Goal: Information Seeking & Learning: Learn about a topic

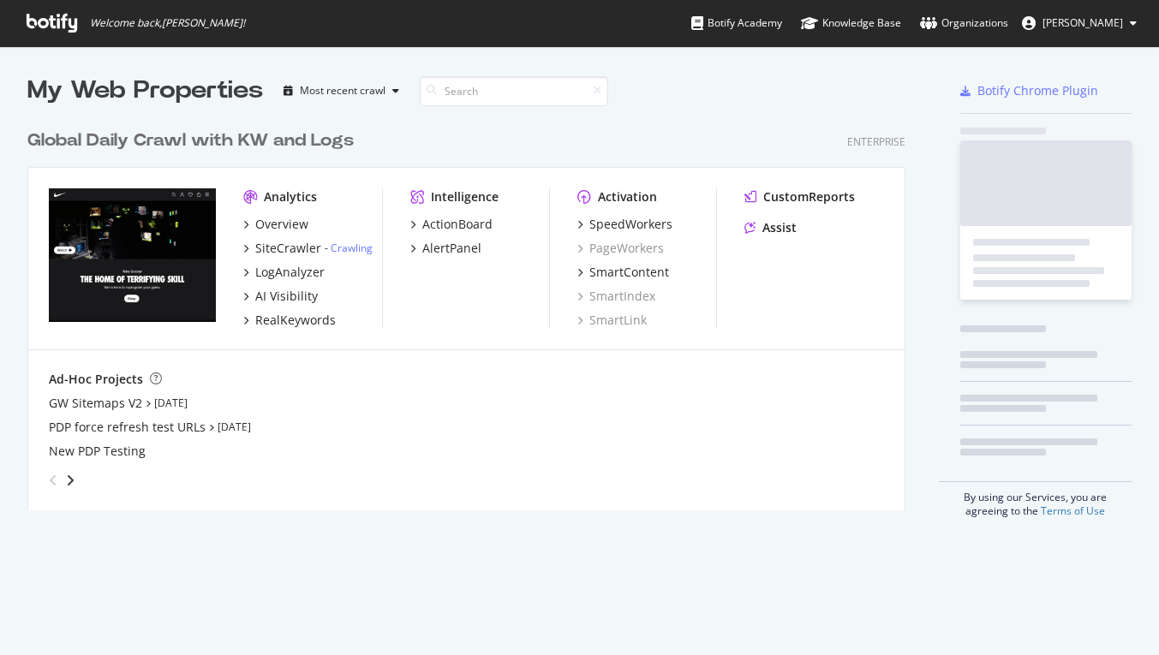
scroll to position [403, 892]
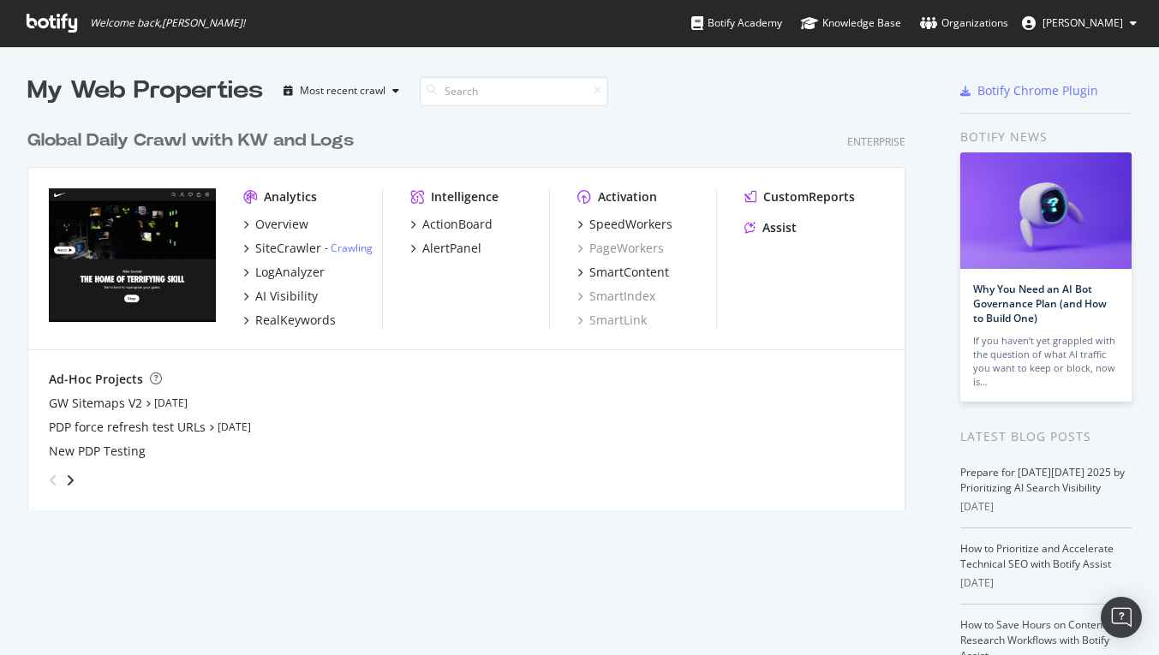
click at [310, 309] on div "Overview SiteCrawler - Crawling LogAnalyzer AI Visibility RealKeywords" at bounding box center [312, 272] width 139 height 113
click at [307, 319] on div "RealKeywords" at bounding box center [295, 320] width 81 height 17
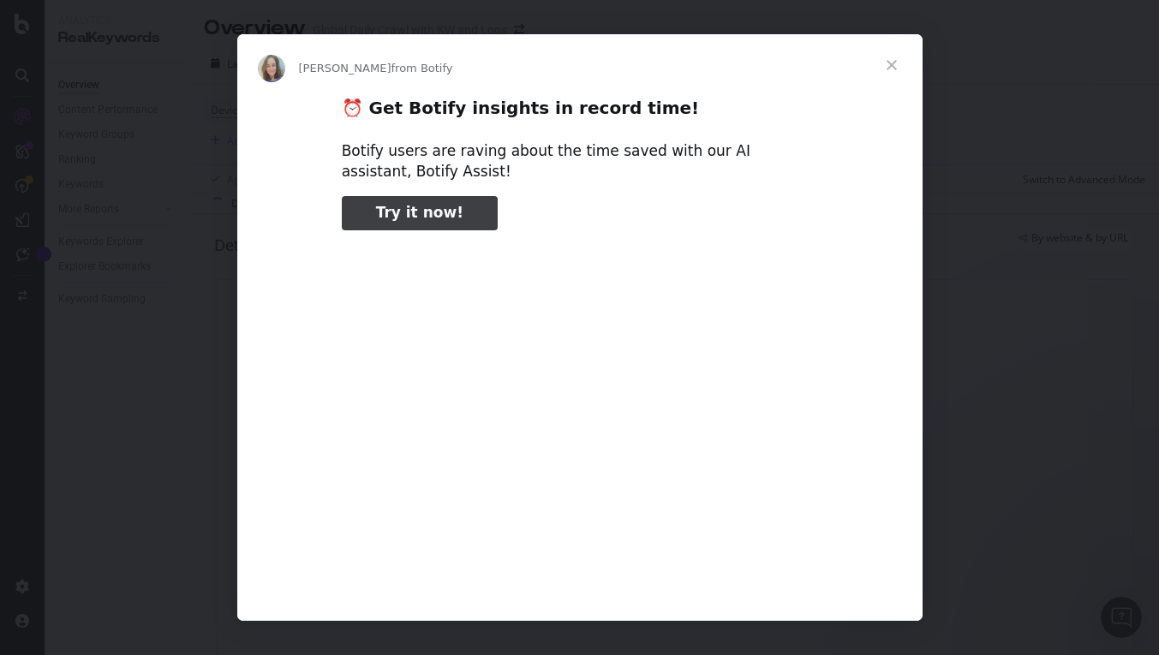
type input "146188"
click at [883, 70] on span "Close" at bounding box center [892, 65] width 62 height 62
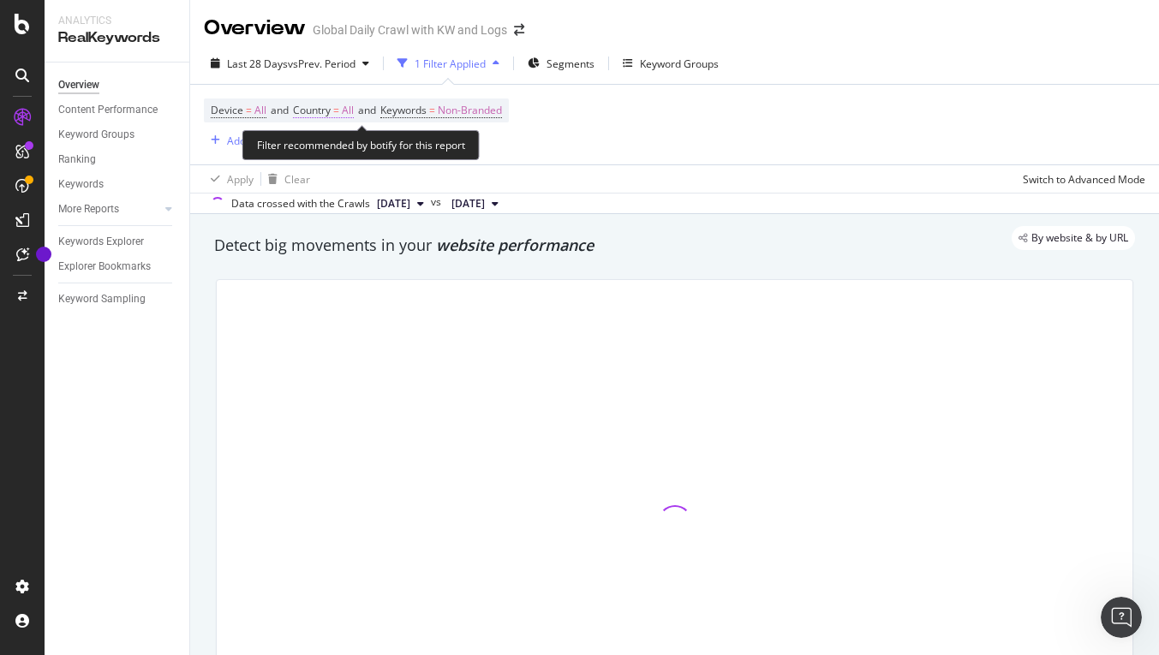
click at [348, 116] on span "All" at bounding box center [348, 111] width 12 height 24
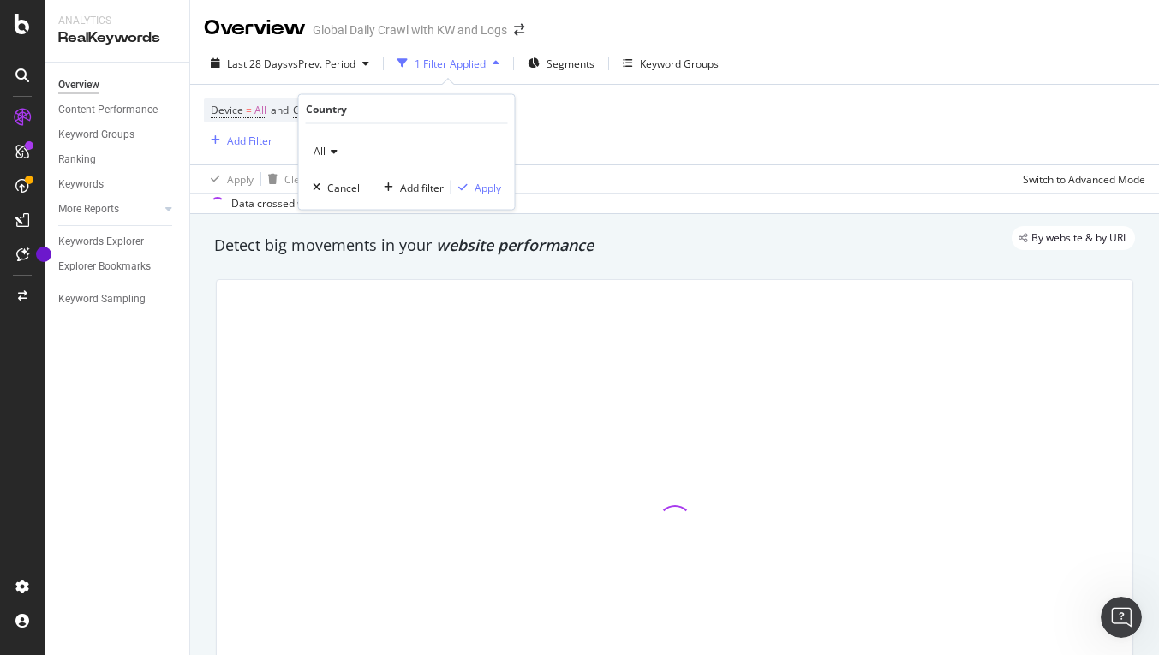
click at [337, 150] on div "All" at bounding box center [407, 151] width 188 height 27
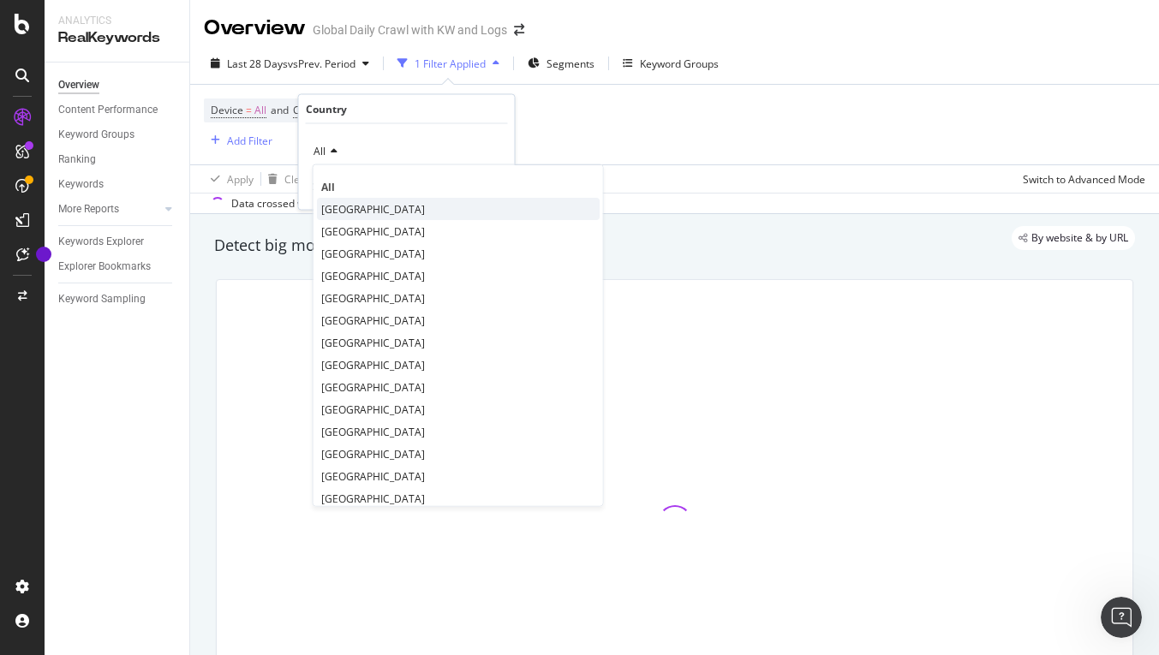
click at [350, 203] on span "[GEOGRAPHIC_DATA]" at bounding box center [373, 208] width 104 height 15
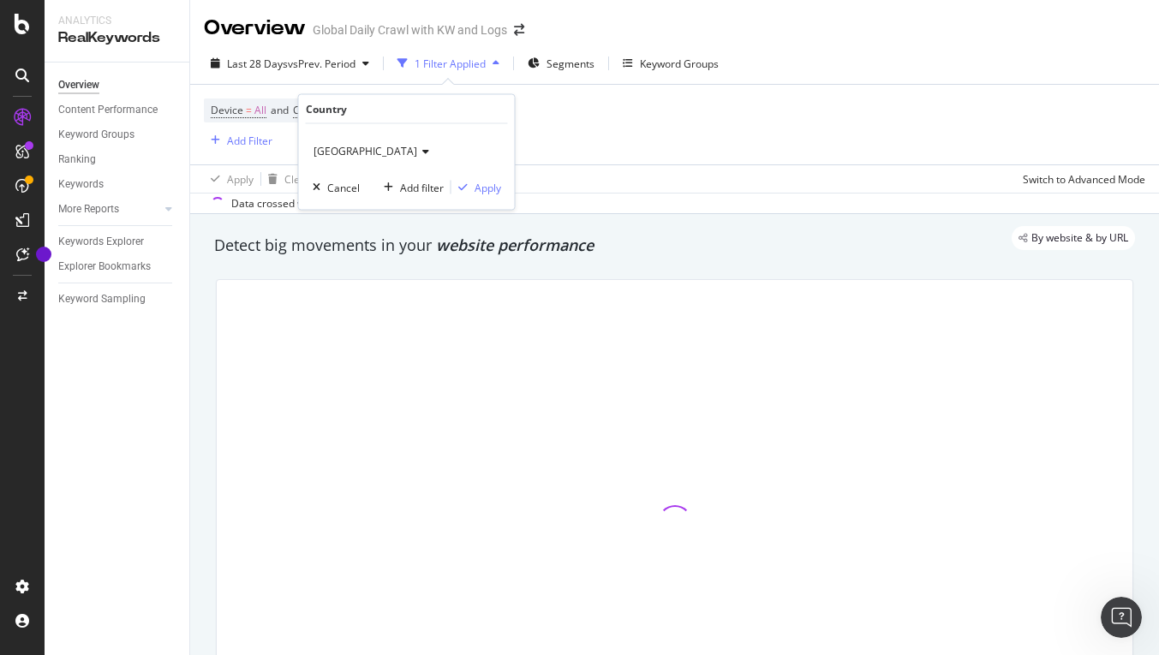
click at [559, 229] on div "By website & by URL" at bounding box center [666, 238] width 938 height 24
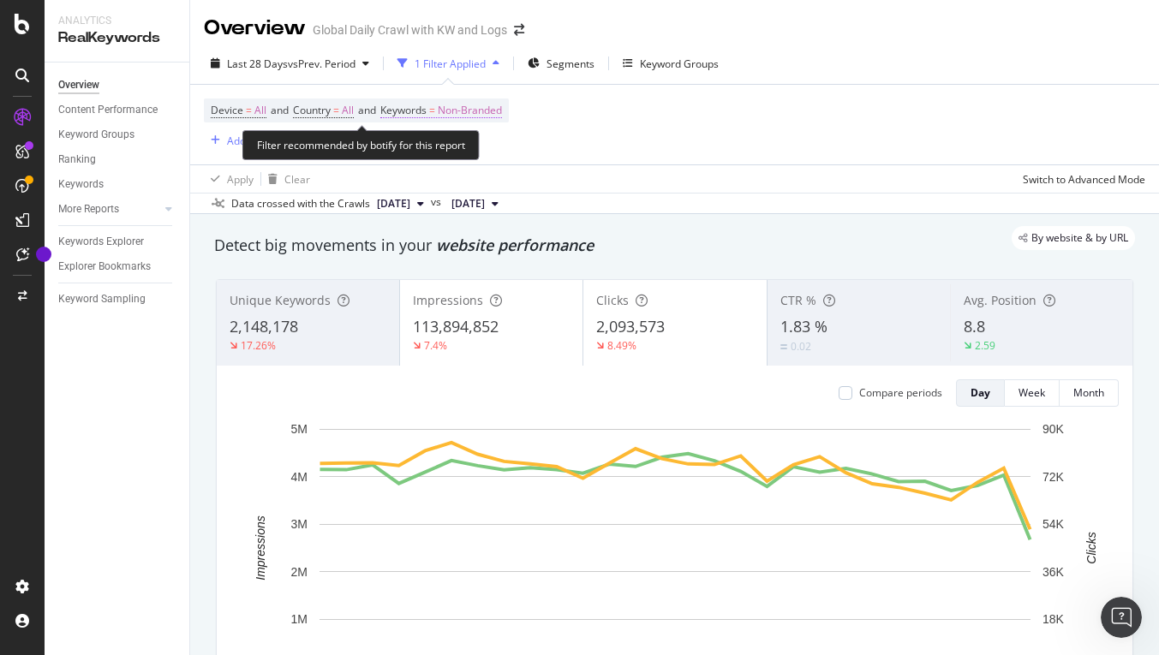
click at [482, 111] on span "Non-Branded" at bounding box center [470, 111] width 64 height 24
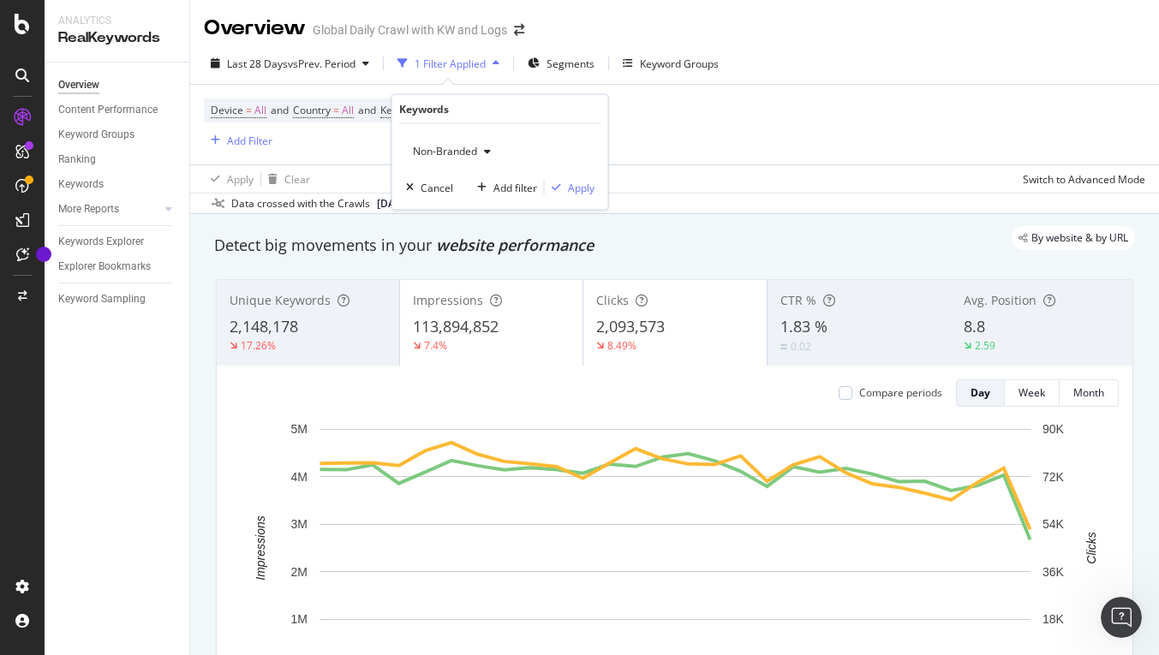
click at [485, 147] on icon "button" at bounding box center [487, 151] width 7 height 10
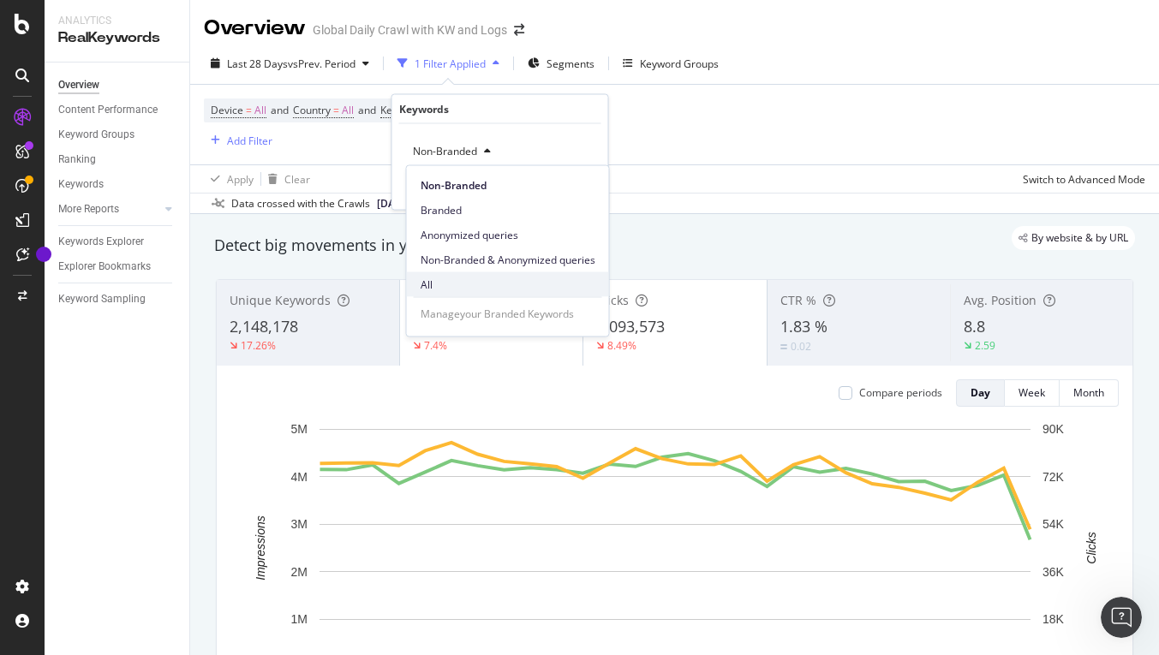
click at [460, 280] on span "All" at bounding box center [508, 284] width 175 height 15
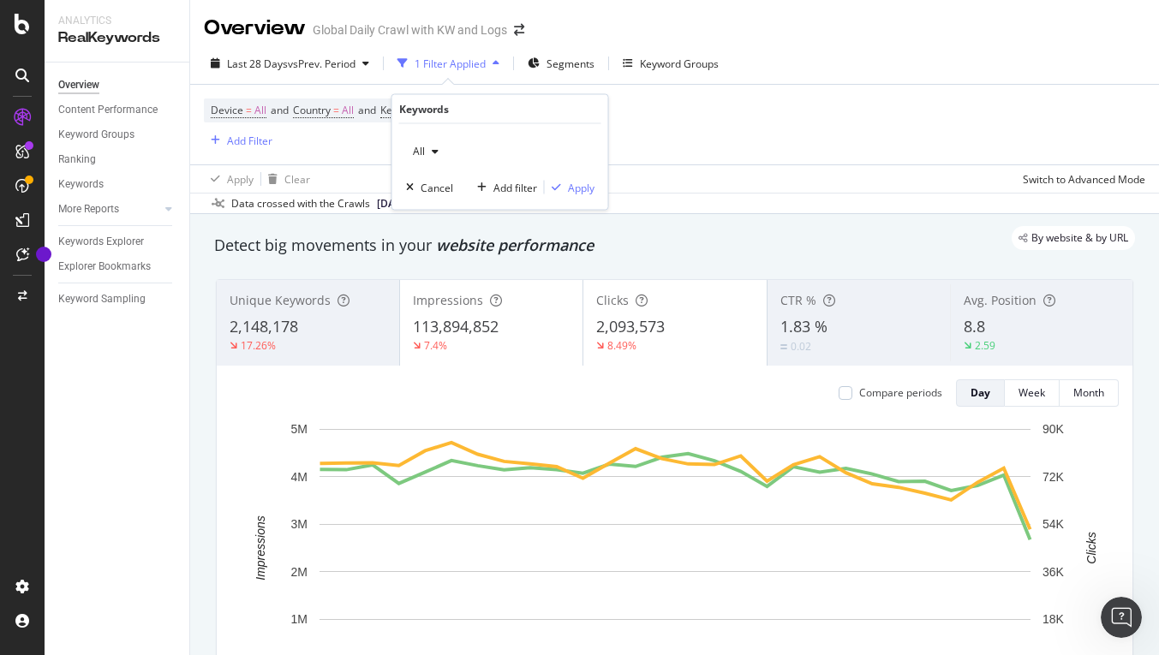
click at [583, 195] on div "All Cancel Add filter Apply" at bounding box center [500, 167] width 216 height 86
click at [582, 189] on div "Apply" at bounding box center [581, 187] width 27 height 15
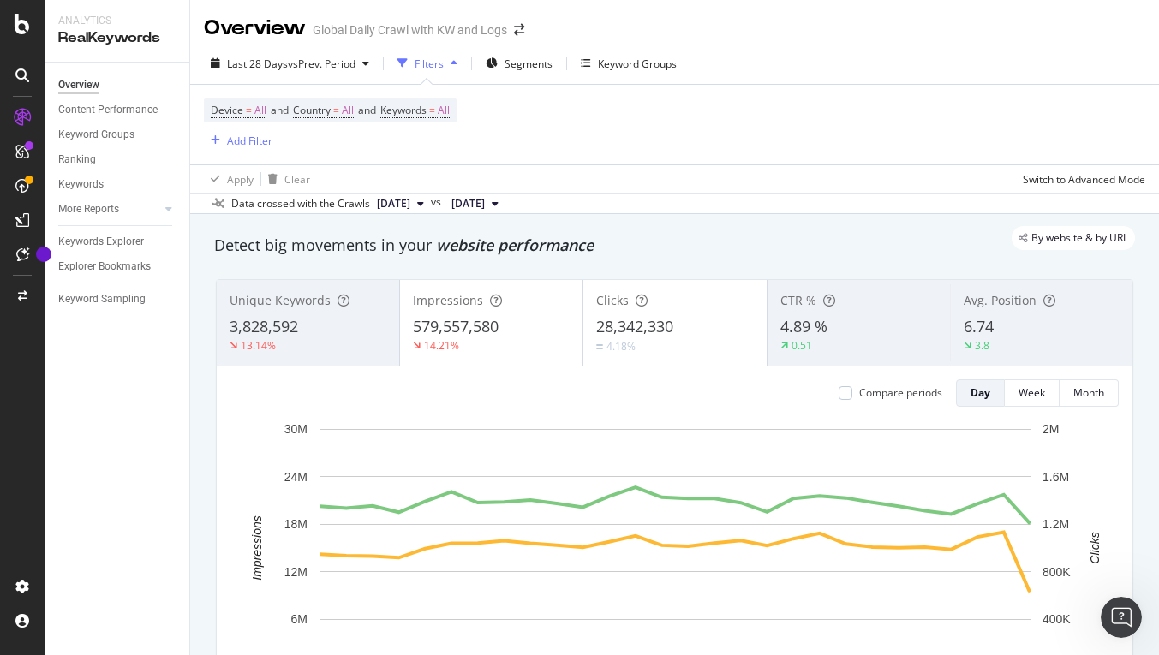
click at [410, 209] on span "[DATE]" at bounding box center [393, 203] width 33 height 15
click at [282, 206] on div "Data crossed with the Crawls" at bounding box center [300, 203] width 139 height 15
click at [1032, 399] on div "Week" at bounding box center [1032, 393] width 27 height 15
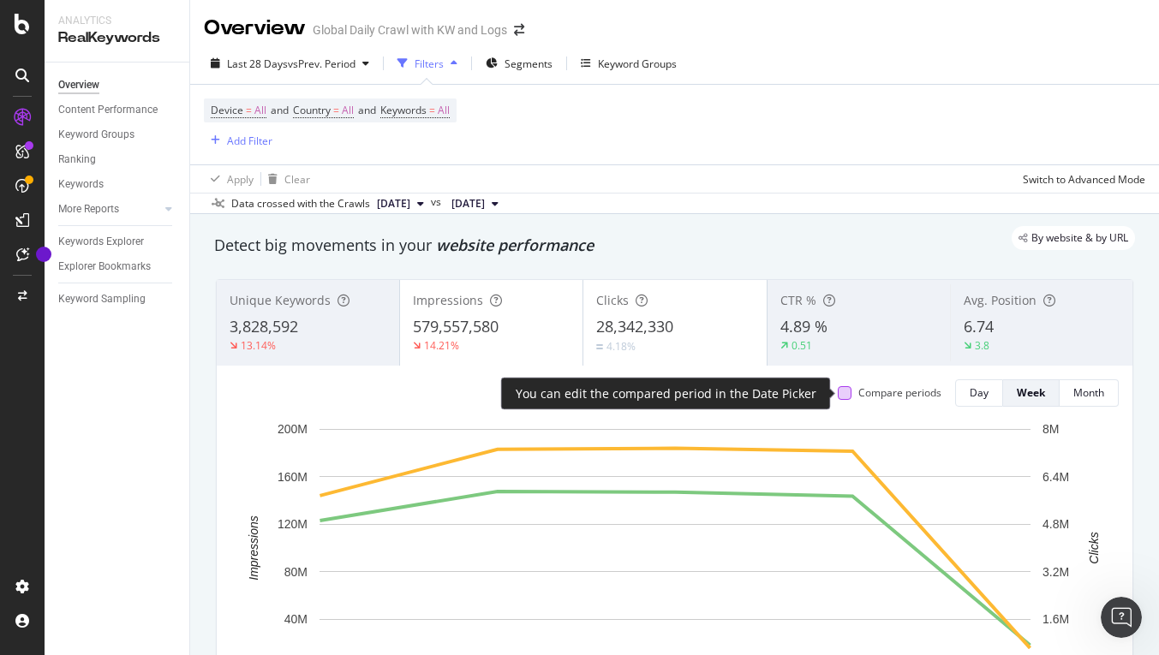
click at [840, 399] on div at bounding box center [845, 393] width 14 height 14
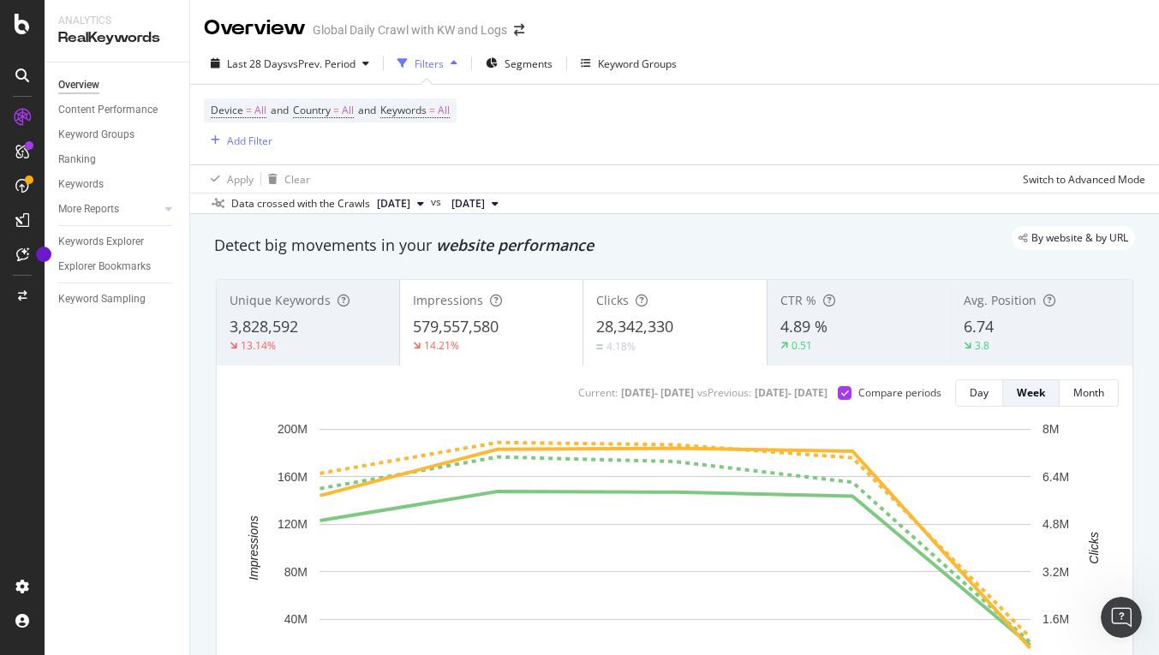
click at [410, 208] on span "[DATE]" at bounding box center [393, 203] width 33 height 15
click at [634, 179] on div "Apply Clear Switch to Advanced Mode" at bounding box center [674, 178] width 969 height 28
click at [410, 210] on span "[DATE]" at bounding box center [393, 203] width 33 height 15
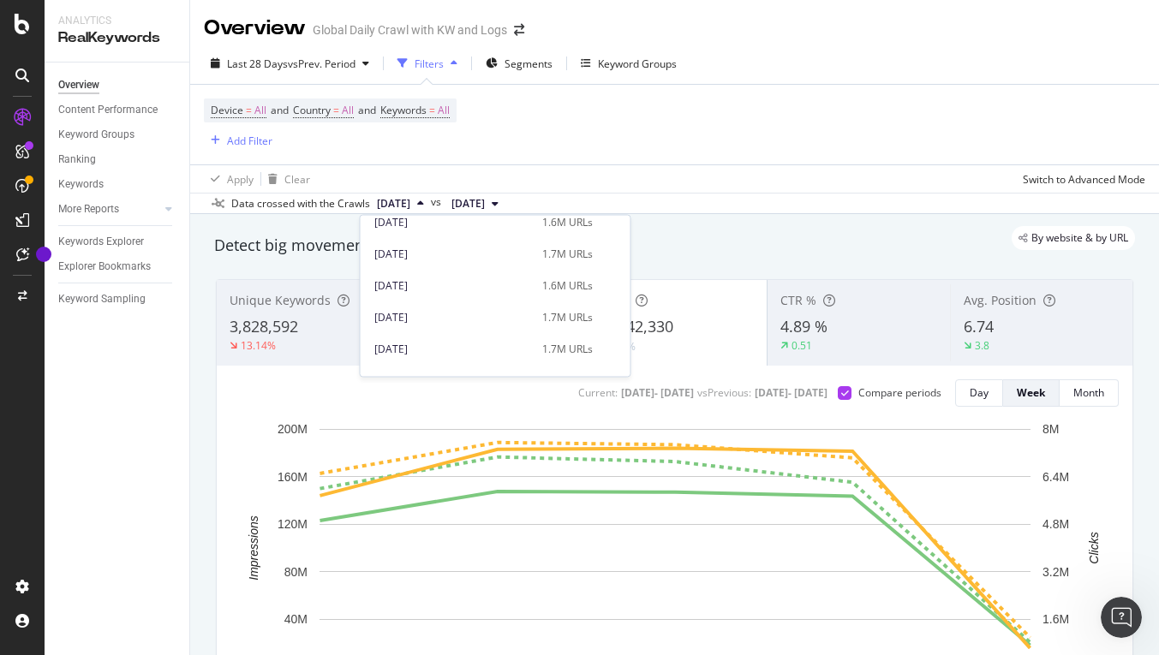
scroll to position [4021, 0]
click at [450, 303] on div "[DATE] 1.6M URLs" at bounding box center [496, 294] width 270 height 25
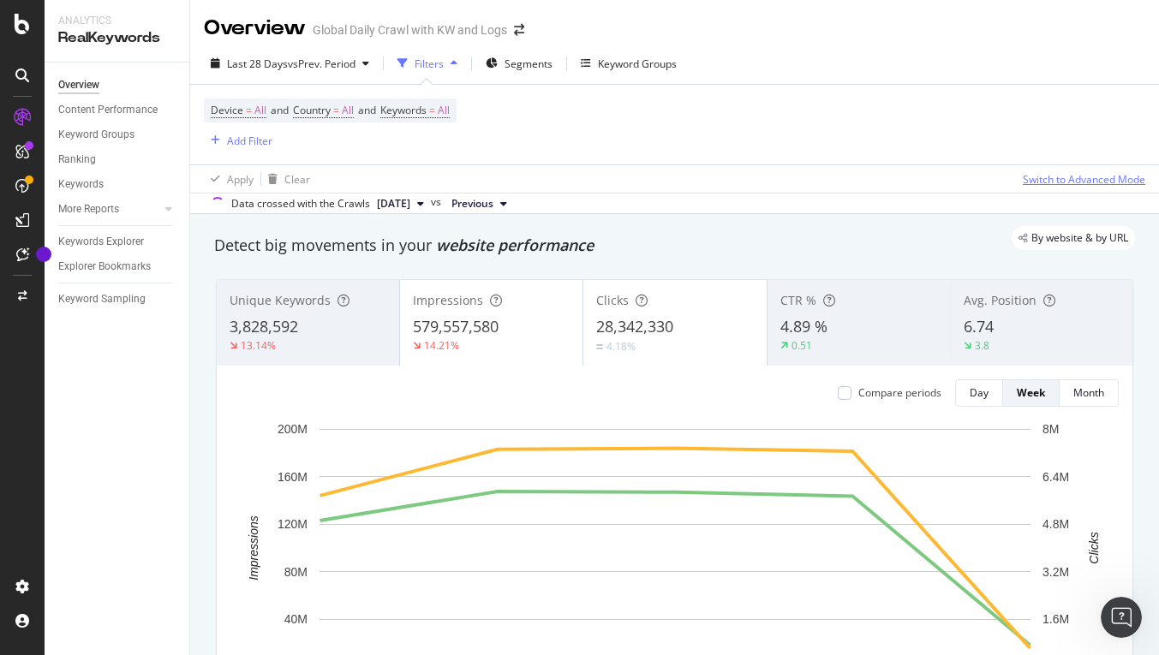
click at [1062, 176] on div "Switch to Advanced Mode" at bounding box center [1084, 179] width 123 height 15
click at [493, 206] on span "Previous" at bounding box center [472, 203] width 42 height 15
click at [410, 206] on span "[DATE]" at bounding box center [393, 203] width 33 height 15
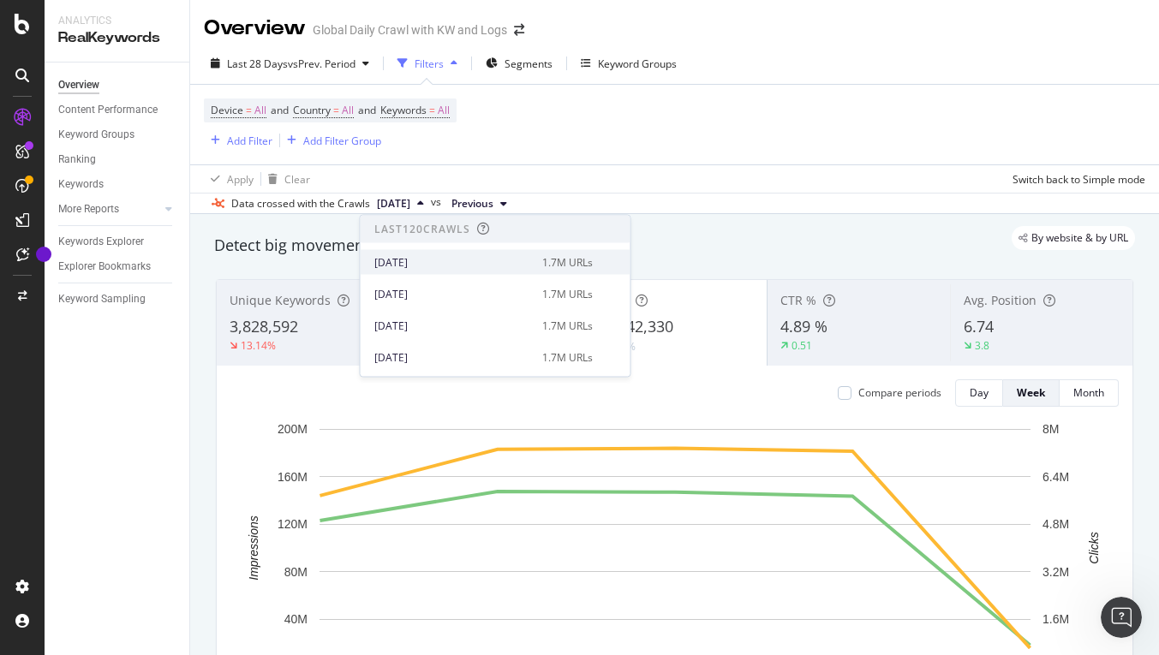
click at [445, 267] on div "[DATE]" at bounding box center [453, 261] width 158 height 15
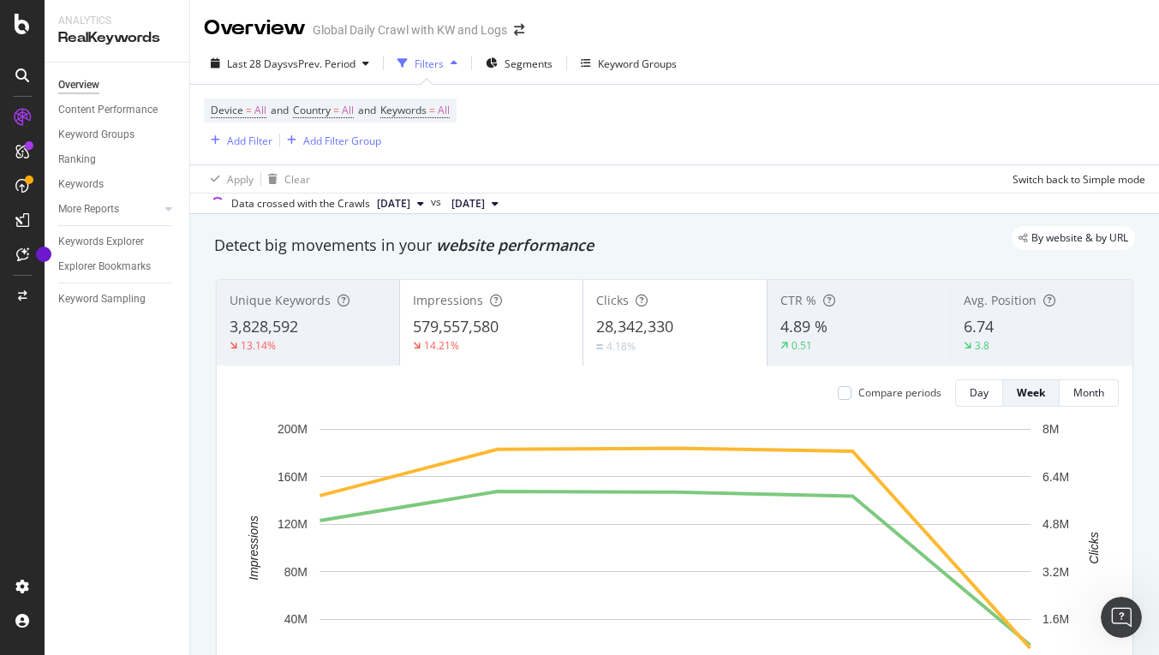
click at [485, 210] on span "[DATE]" at bounding box center [467, 203] width 33 height 15
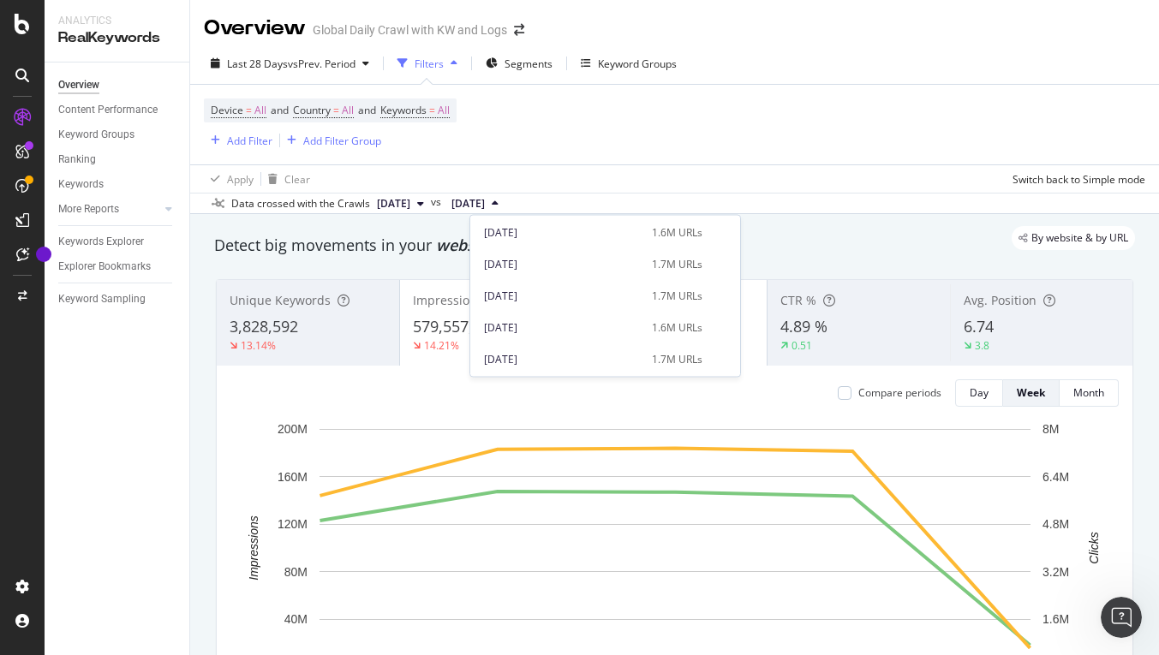
scroll to position [4011, 0]
click at [818, 251] on div "Detect big movements in your website performance" at bounding box center [674, 246] width 921 height 22
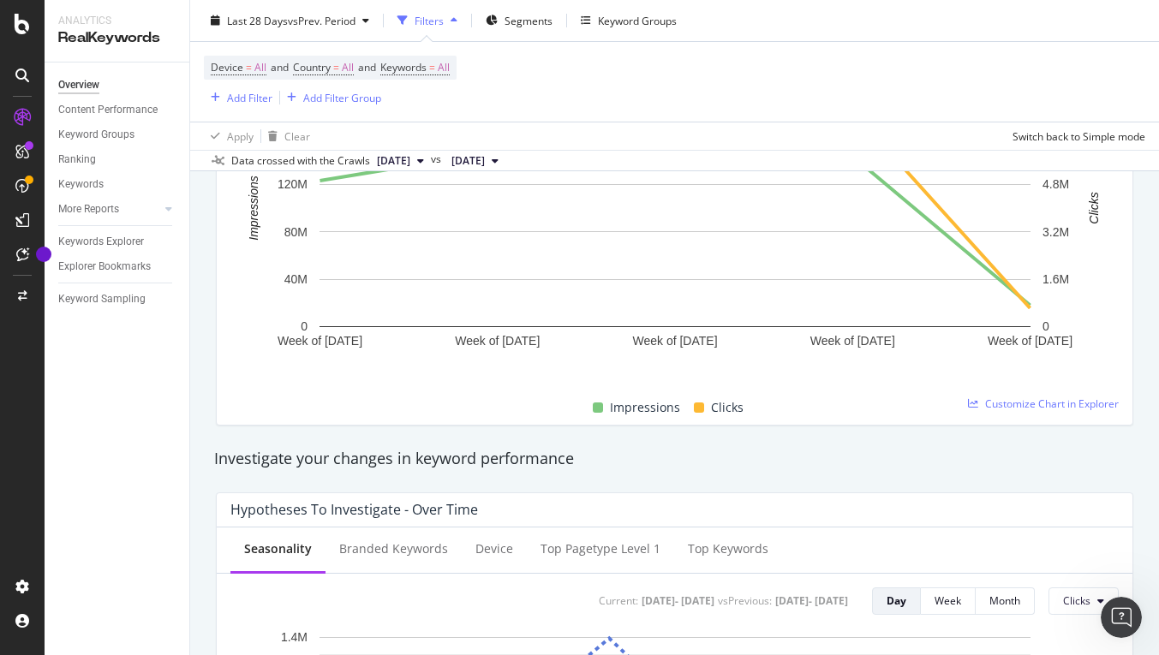
scroll to position [565, 0]
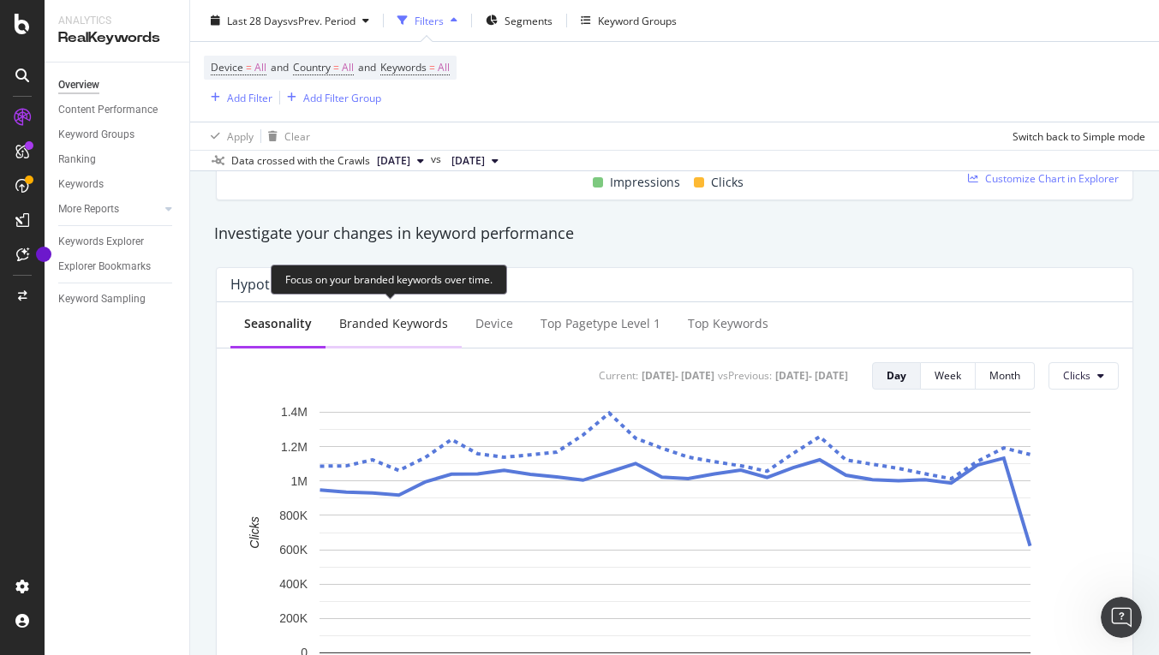
click at [377, 335] on div "Branded Keywords" at bounding box center [394, 325] width 136 height 47
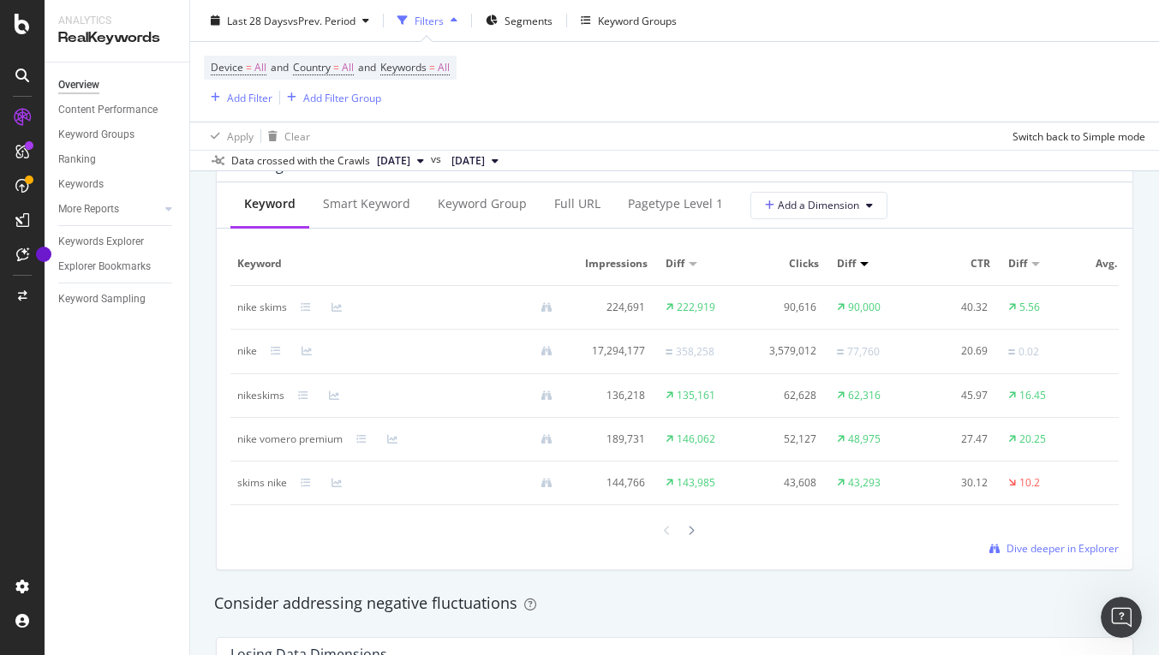
scroll to position [1545, 0]
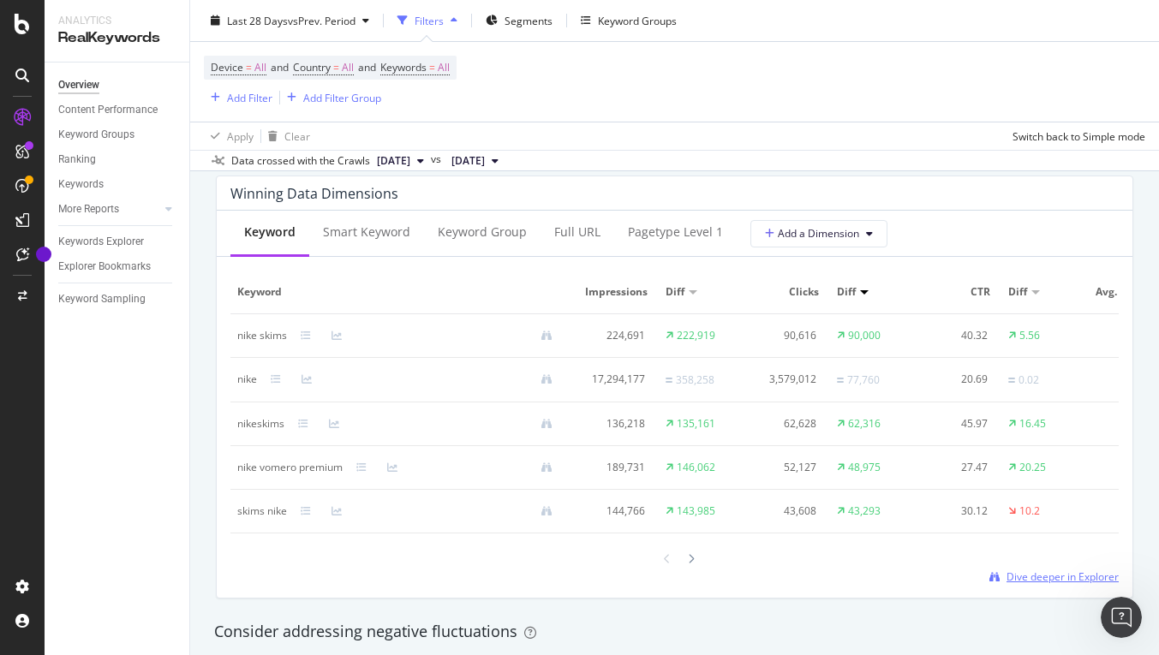
click at [1017, 580] on span "Dive deeper in Explorer" at bounding box center [1063, 577] width 112 height 15
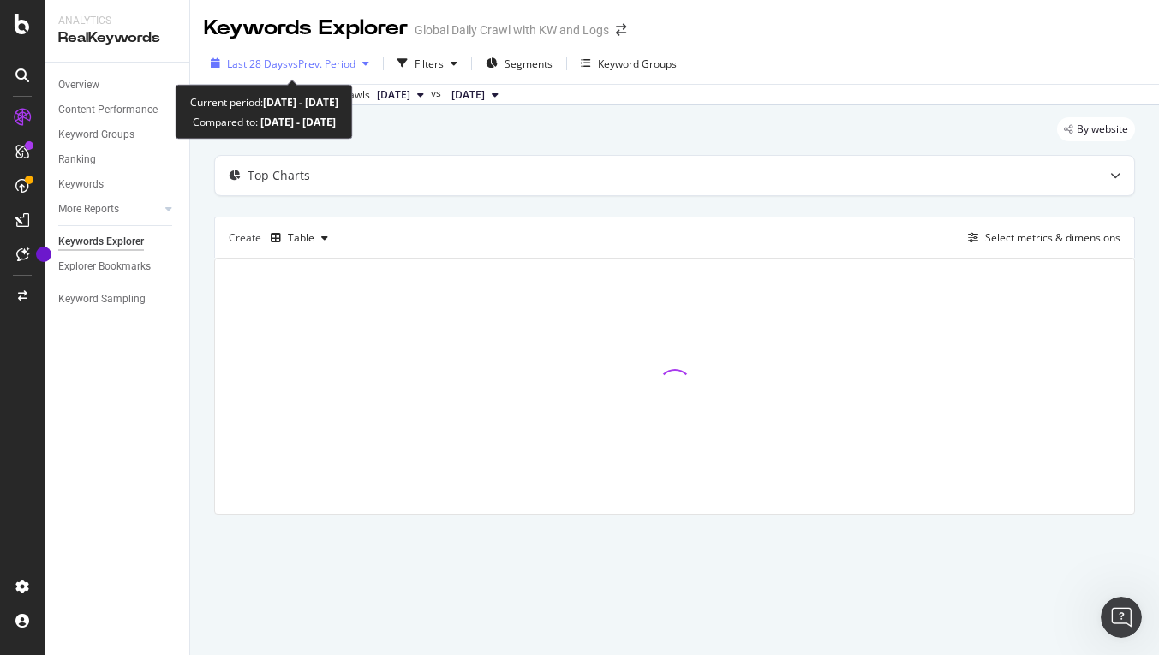
click at [368, 65] on icon "button" at bounding box center [365, 63] width 7 height 10
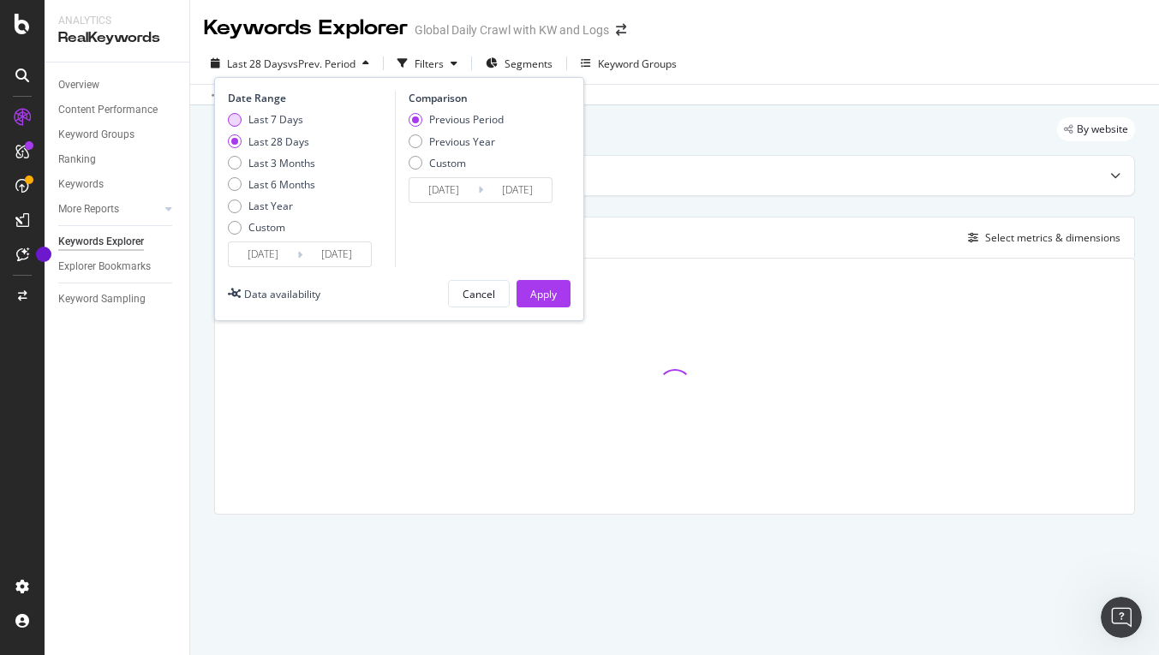
click at [280, 123] on div "Last 7 Days" at bounding box center [275, 119] width 55 height 15
type input "[DATE]"
click at [438, 147] on div "Previous Year" at bounding box center [462, 142] width 66 height 15
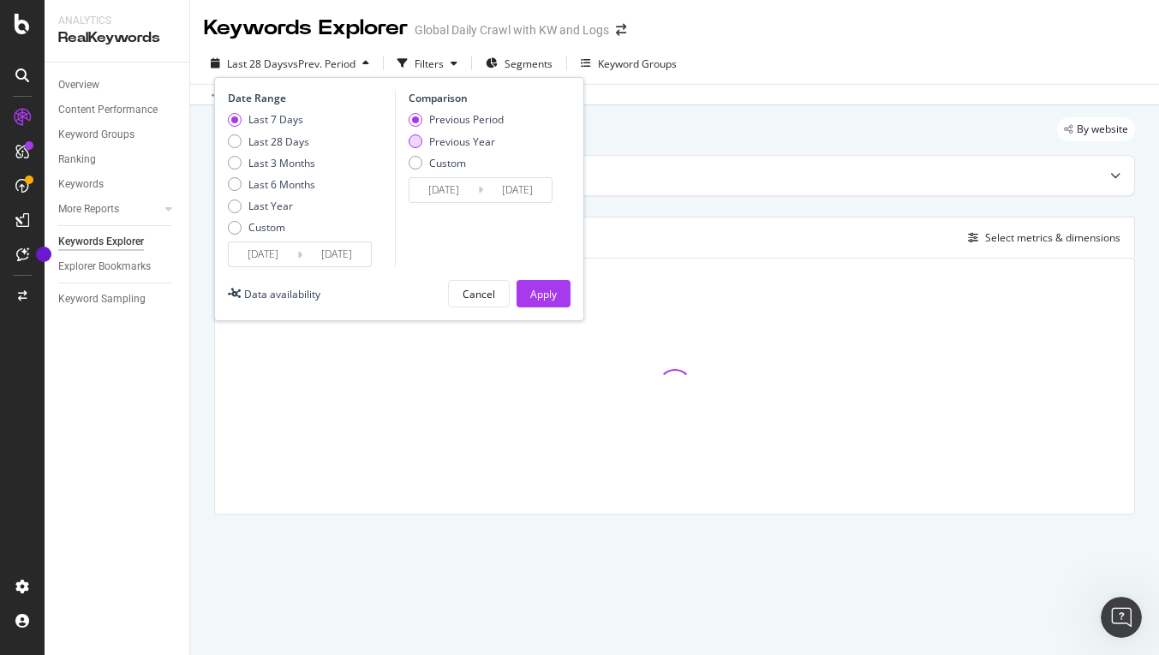
type input "[DATE]"
click at [543, 293] on div "Apply" at bounding box center [543, 294] width 27 height 15
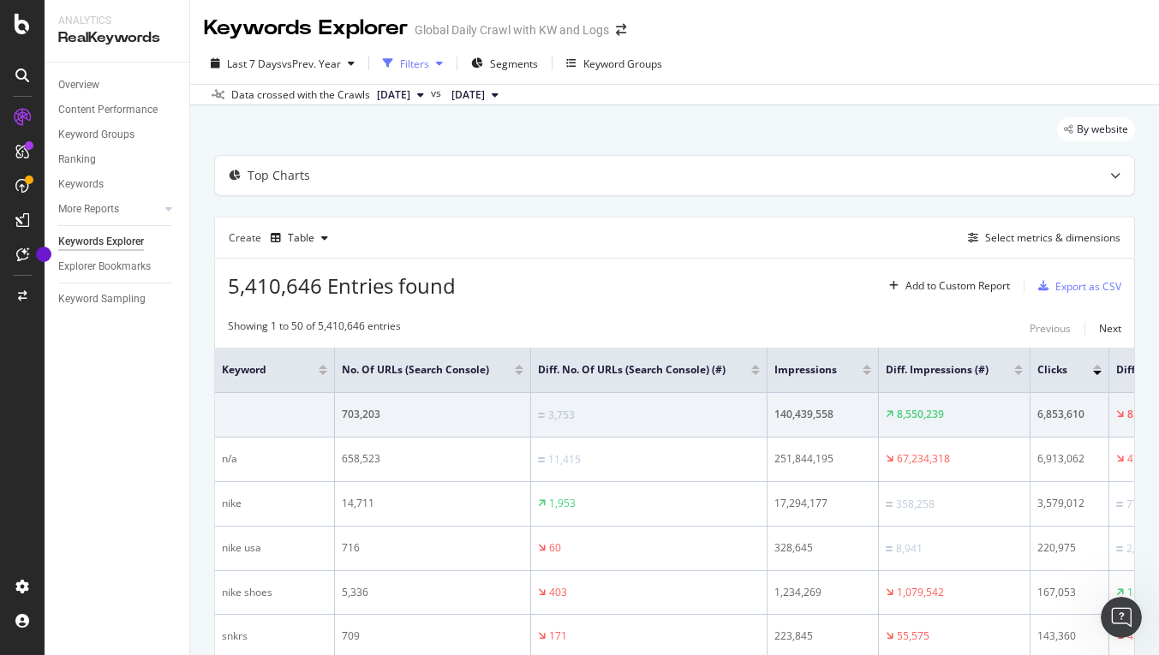
click at [434, 70] on div "Filters" at bounding box center [413, 64] width 74 height 26
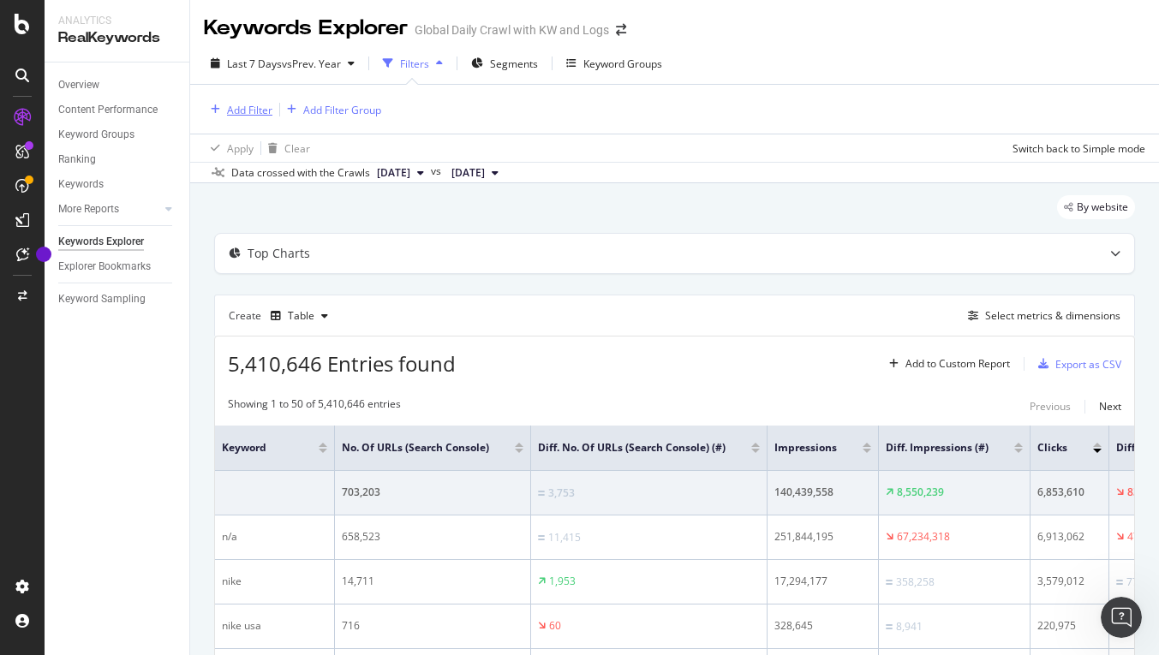
click at [256, 111] on div "Add Filter" at bounding box center [249, 110] width 45 height 15
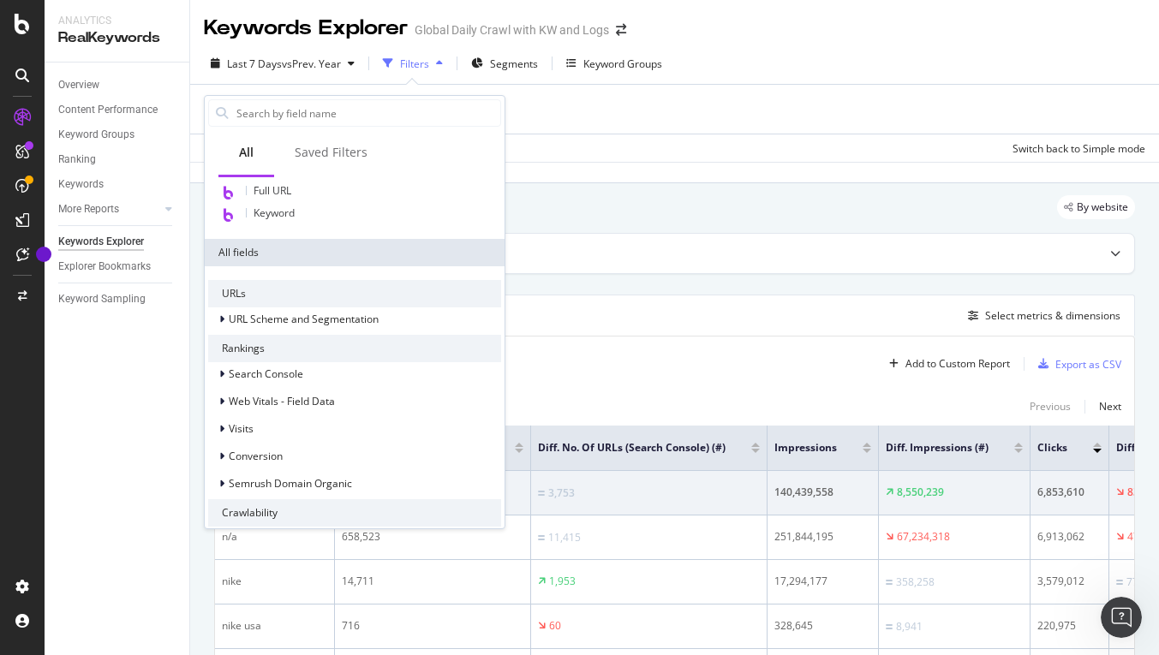
scroll to position [39, 0]
click at [272, 372] on span "Search Console" at bounding box center [266, 372] width 75 height 15
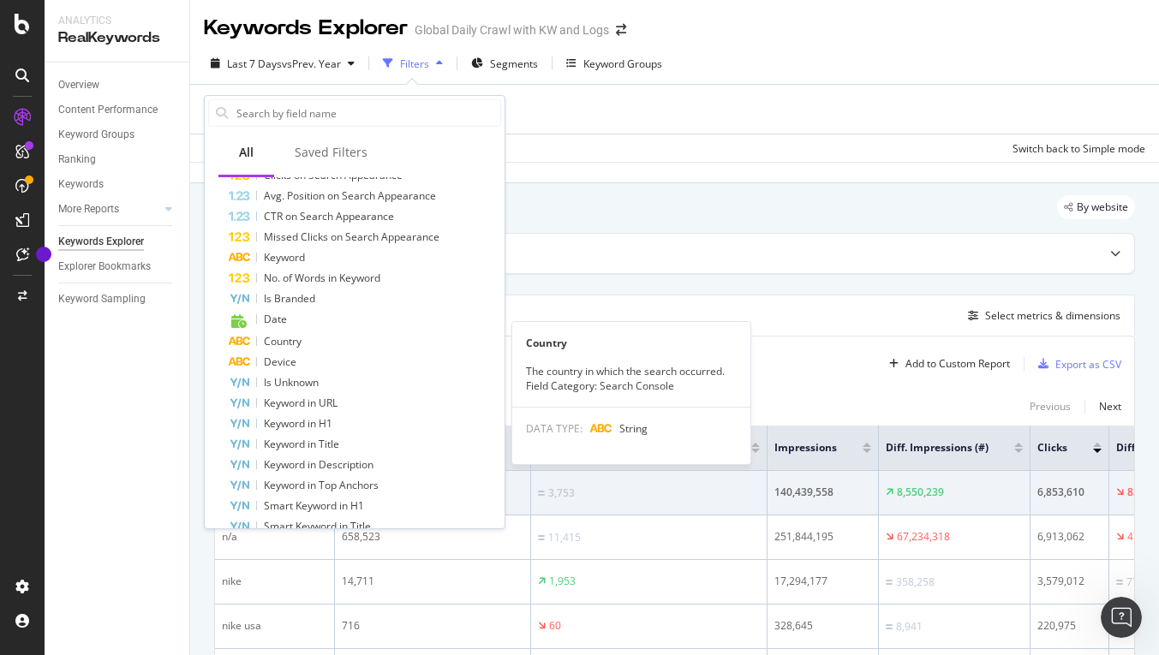
scroll to position [461, 0]
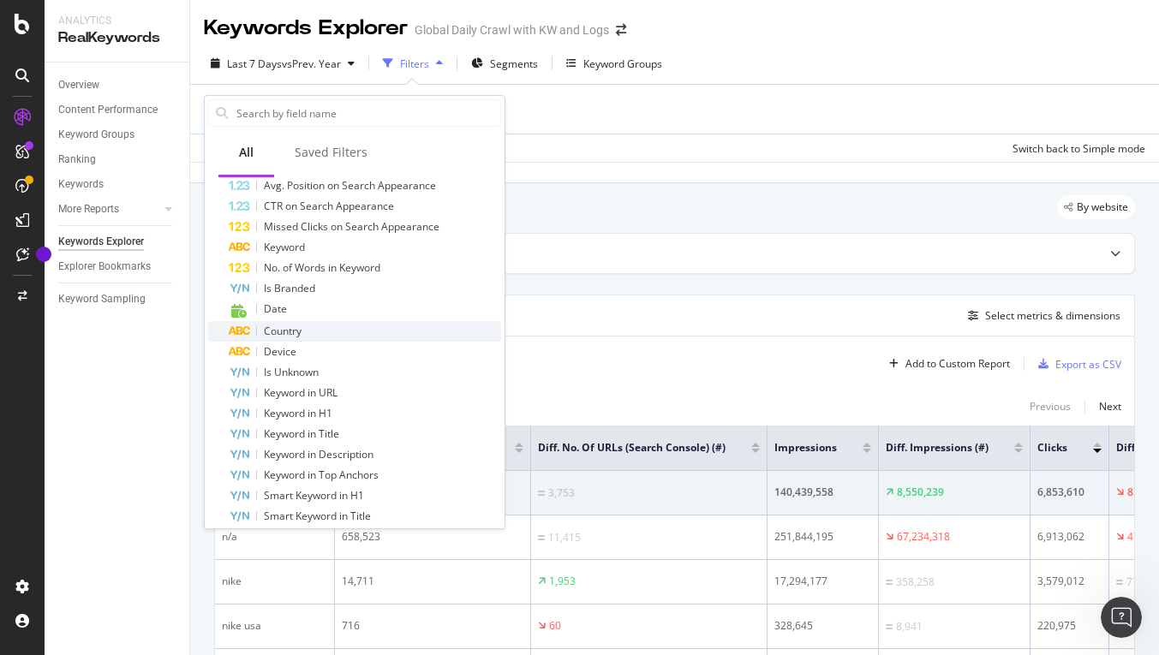
click at [290, 334] on span "Country" at bounding box center [283, 331] width 38 height 15
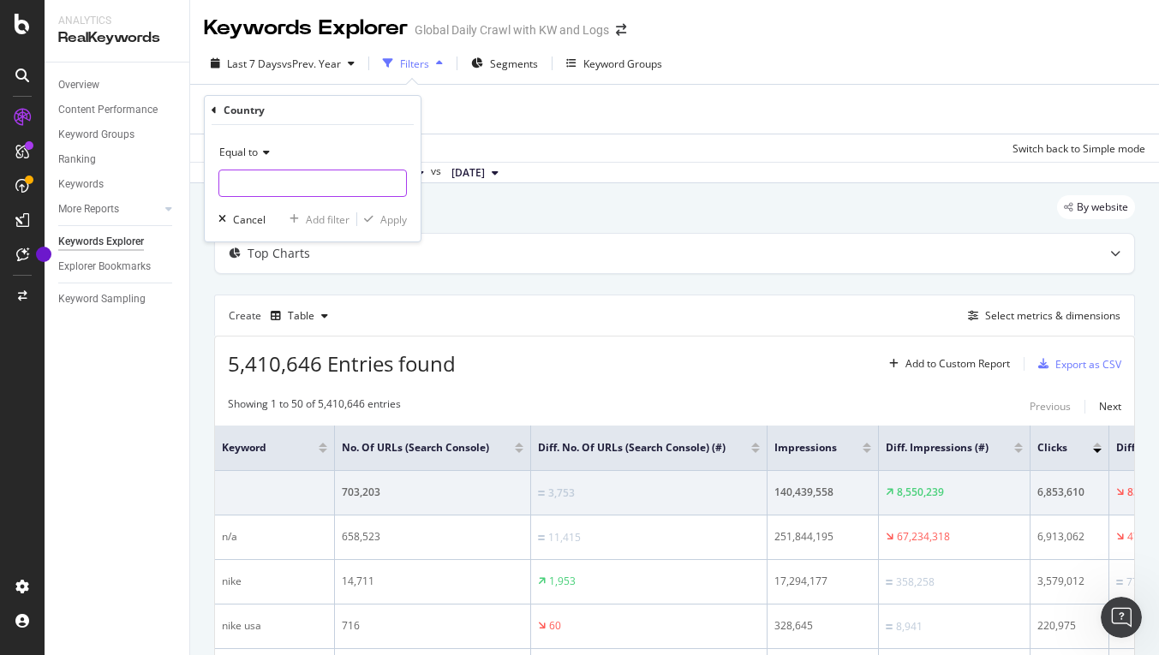
click at [277, 184] on input "text" at bounding box center [312, 183] width 187 height 27
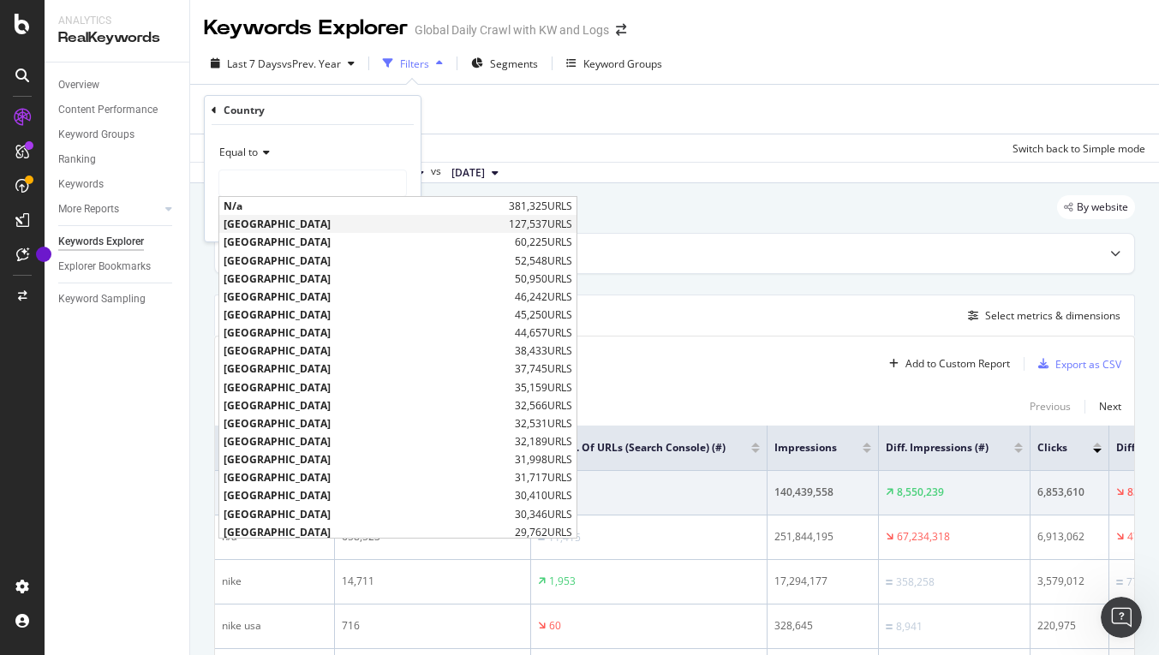
click at [273, 220] on span "[GEOGRAPHIC_DATA]" at bounding box center [364, 224] width 281 height 15
type input "[GEOGRAPHIC_DATA]"
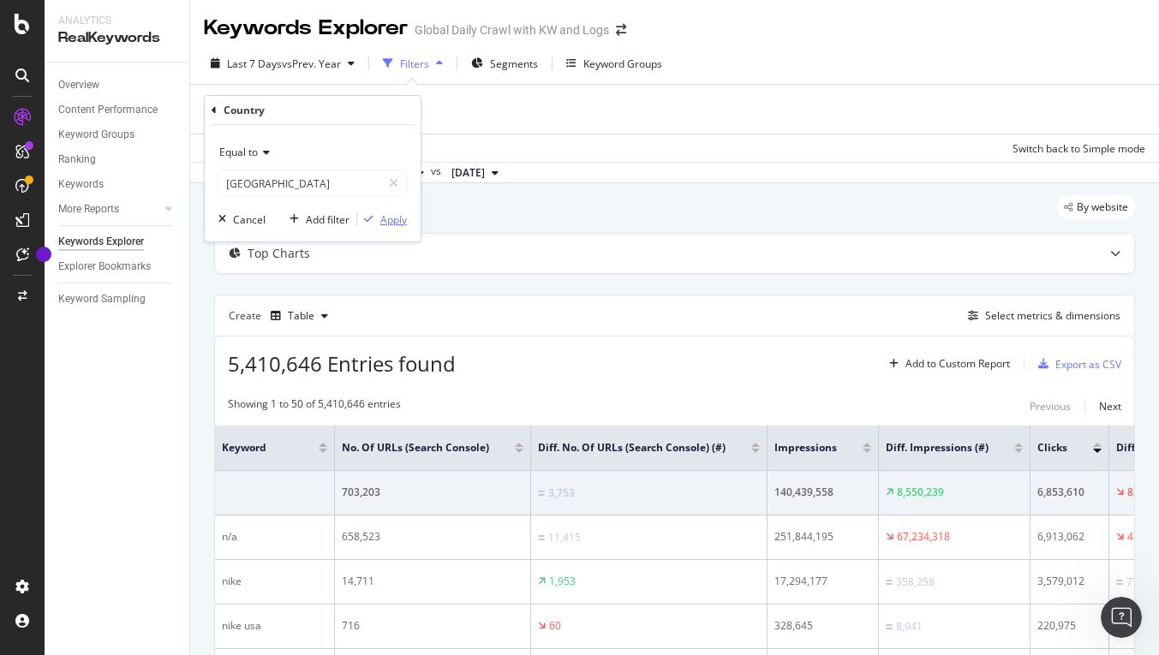
click at [392, 226] on div "Apply" at bounding box center [382, 219] width 50 height 15
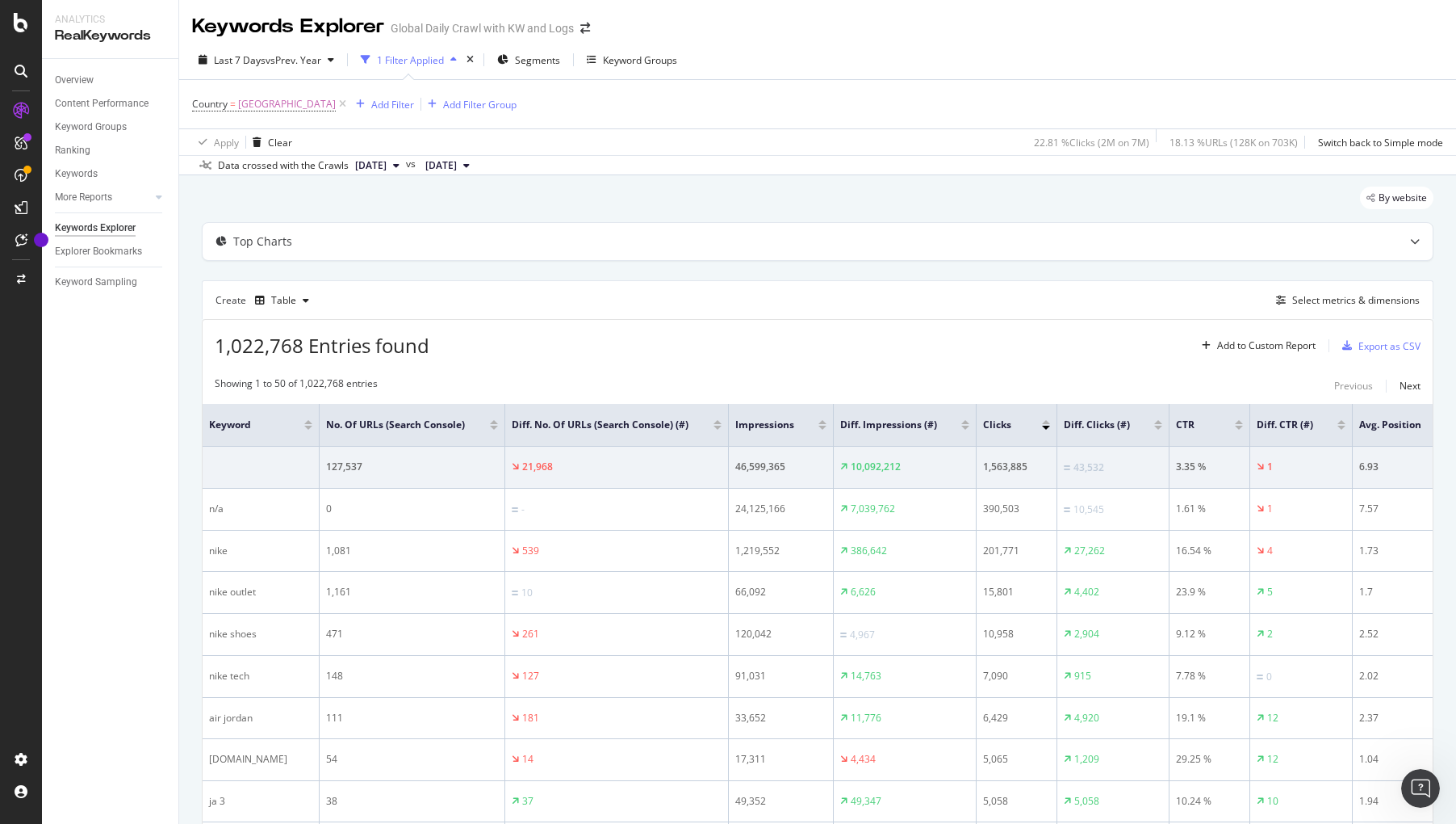
click at [106, 224] on div "Keywords Explorer" at bounding box center [95, 228] width 81 height 17
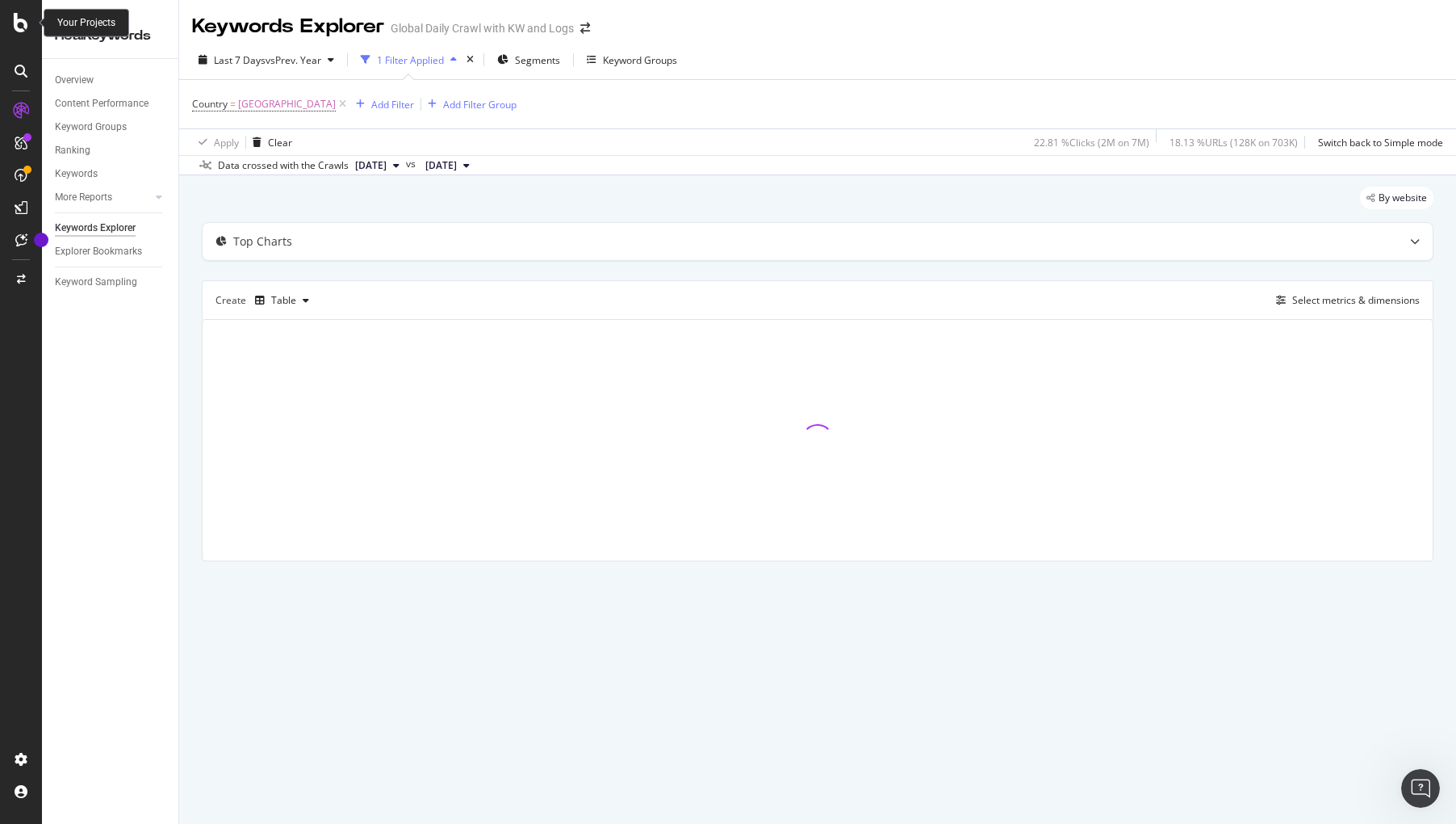
click at [22, 21] on icon at bounding box center [21, 23] width 14 height 20
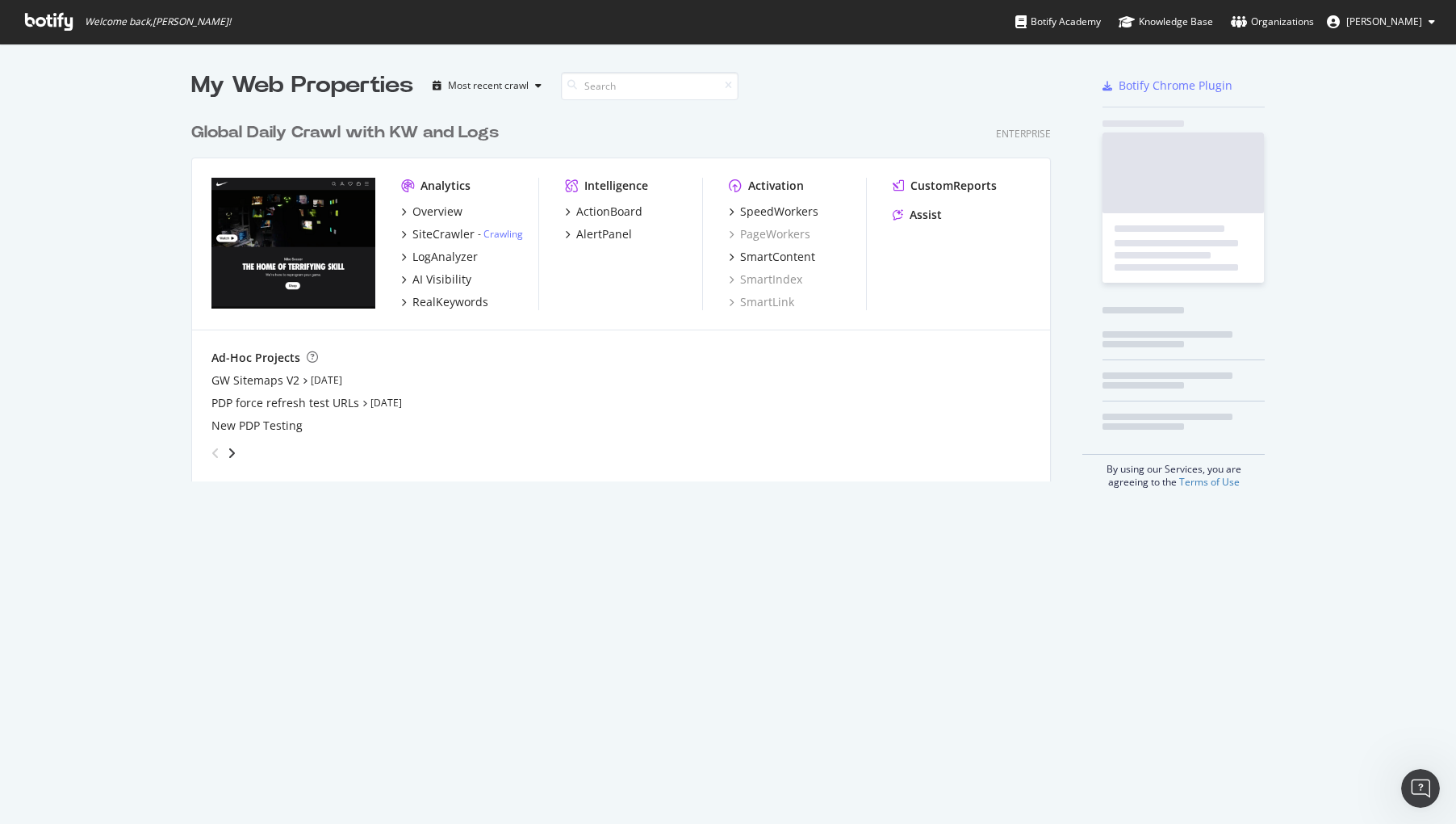
scroll to position [824, 1456]
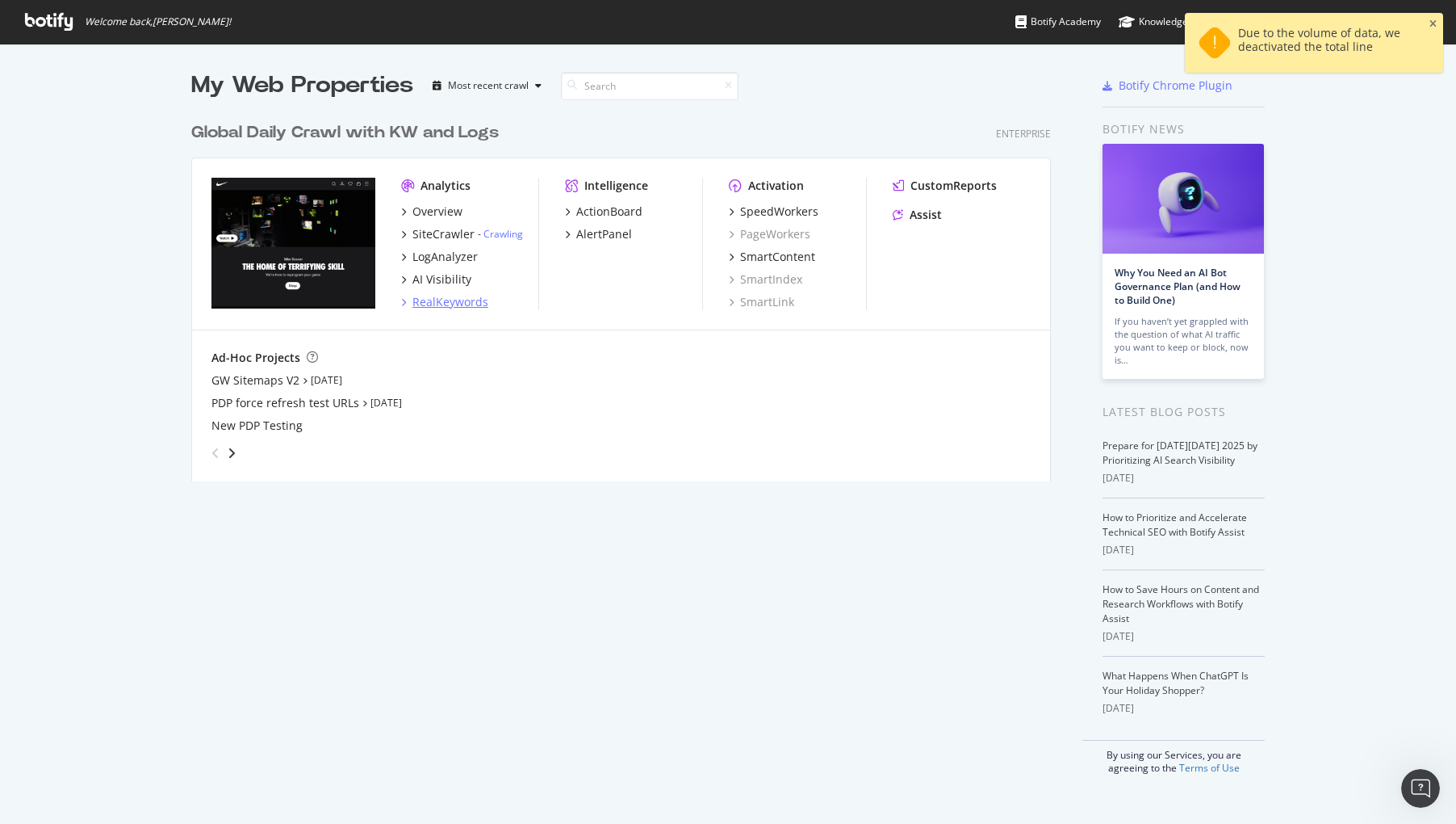
click at [442, 303] on div "RealKeywords" at bounding box center [450, 302] width 76 height 16
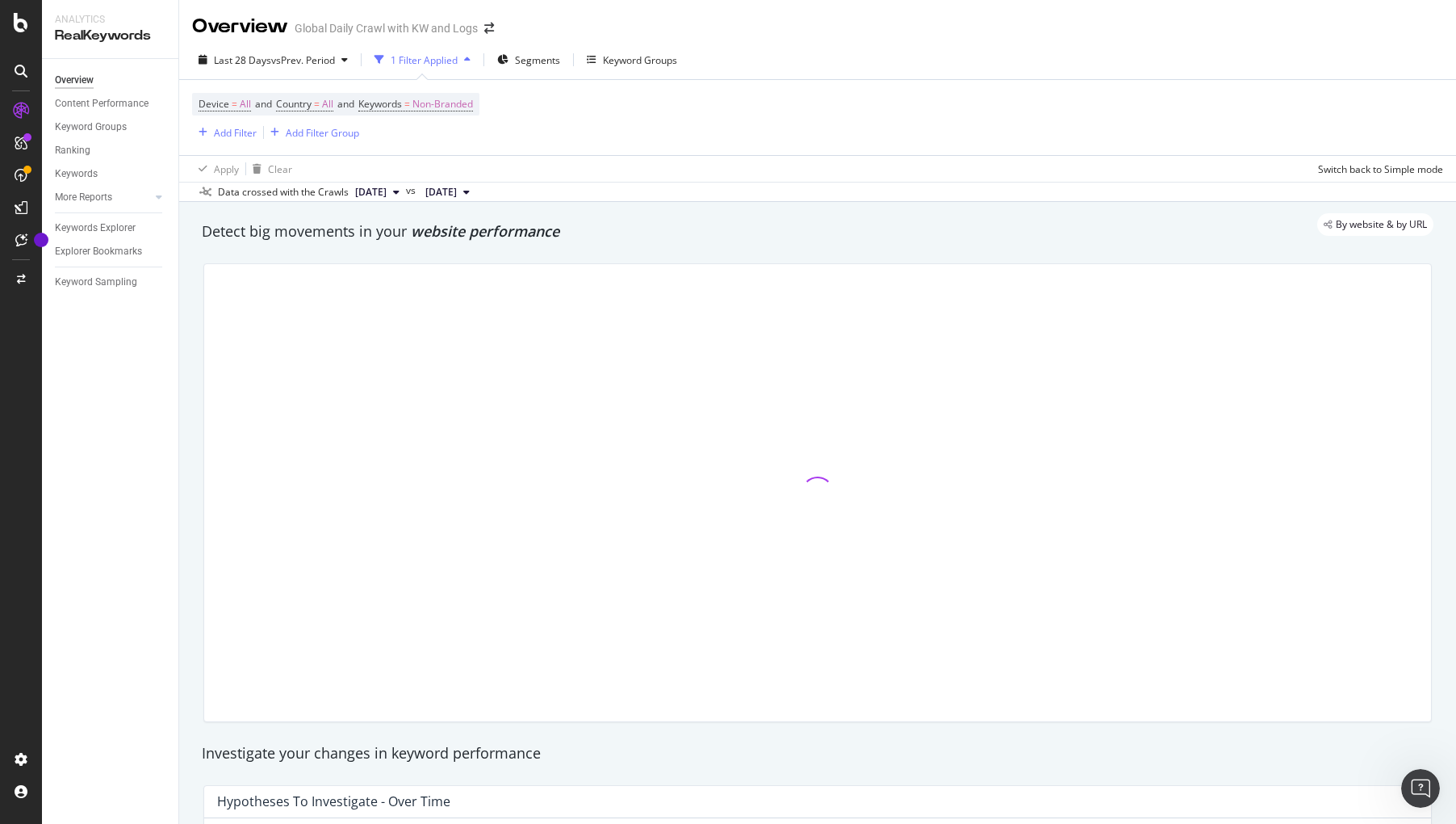
click at [25, 33] on div at bounding box center [21, 412] width 42 height 824
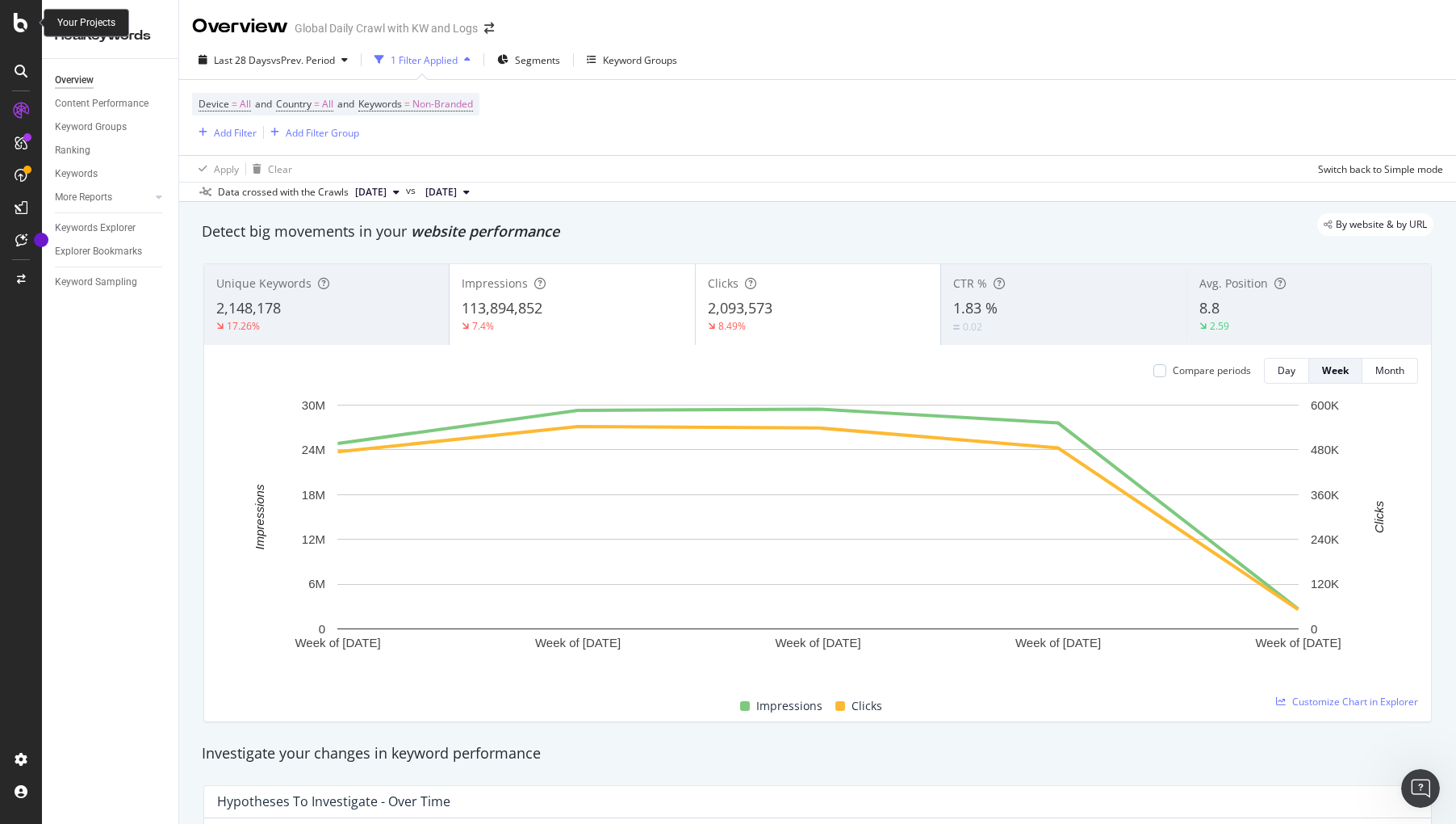
click at [26, 20] on icon at bounding box center [21, 23] width 14 height 20
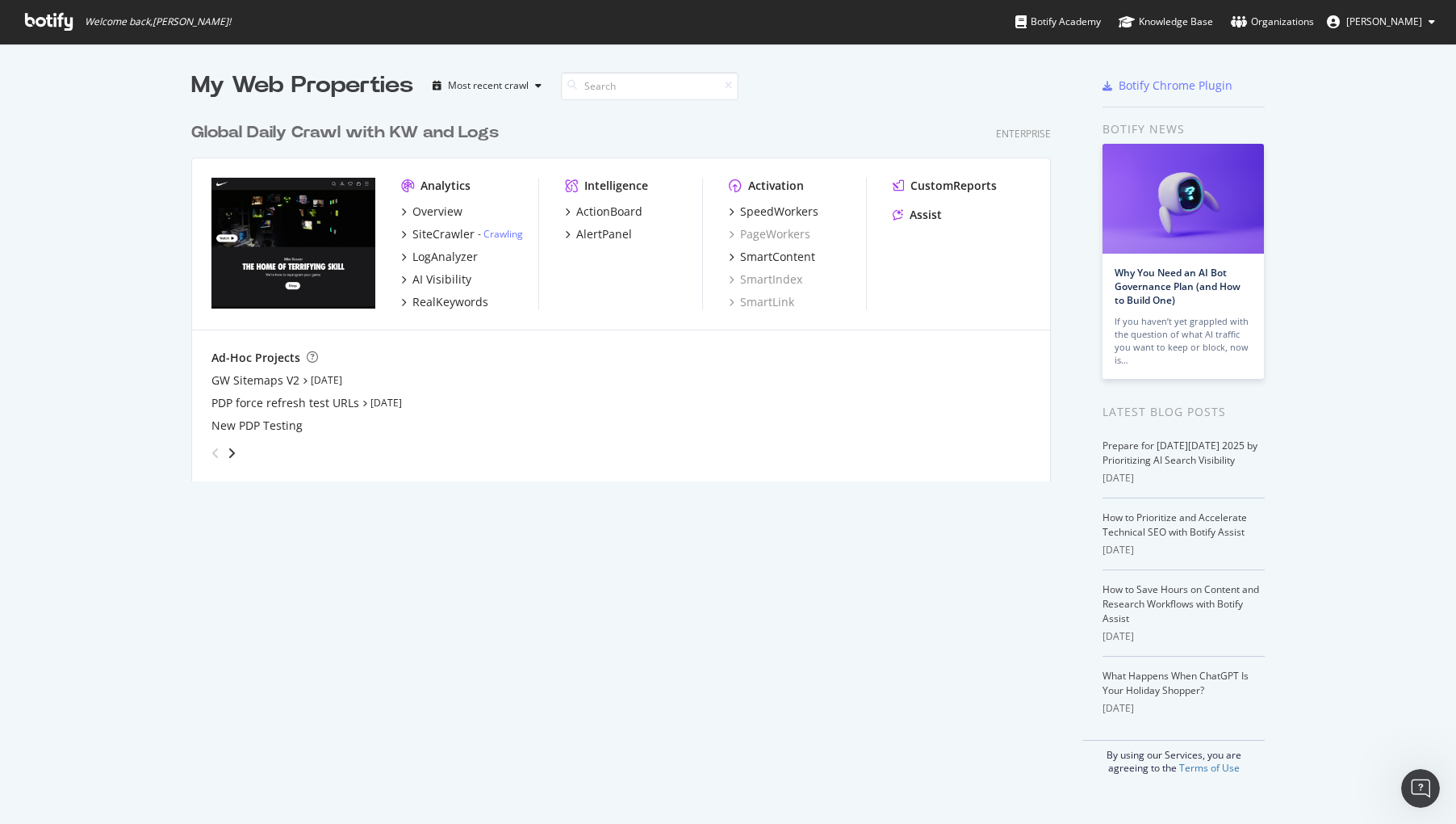
scroll to position [824, 1456]
click at [404, 298] on icon "grid" at bounding box center [403, 302] width 5 height 8
